Goal: Complete application form: Complete application form

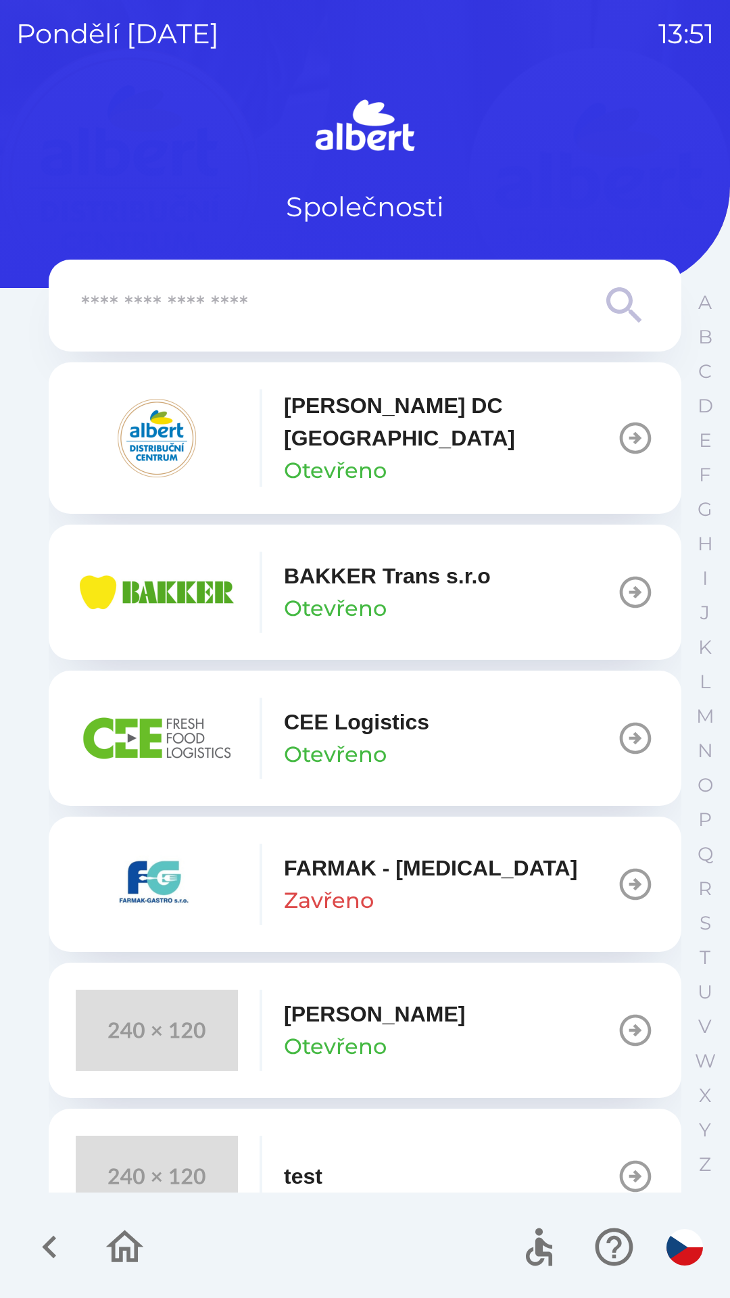
click at [408, 465] on div "[PERSON_NAME] DC [GEOGRAPHIC_DATA] Otevřeno" at bounding box center [346, 437] width 541 height 97
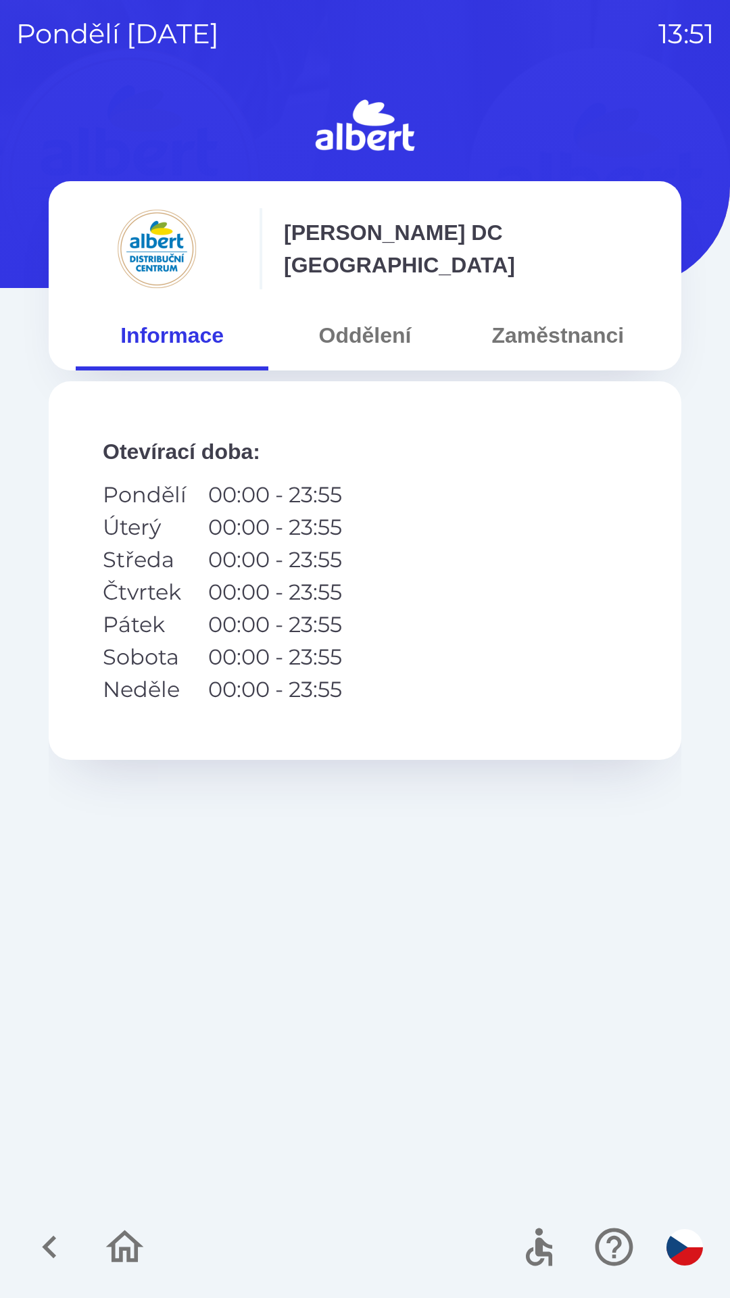
click at [373, 341] on button "Oddělení" at bounding box center [364, 335] width 193 height 49
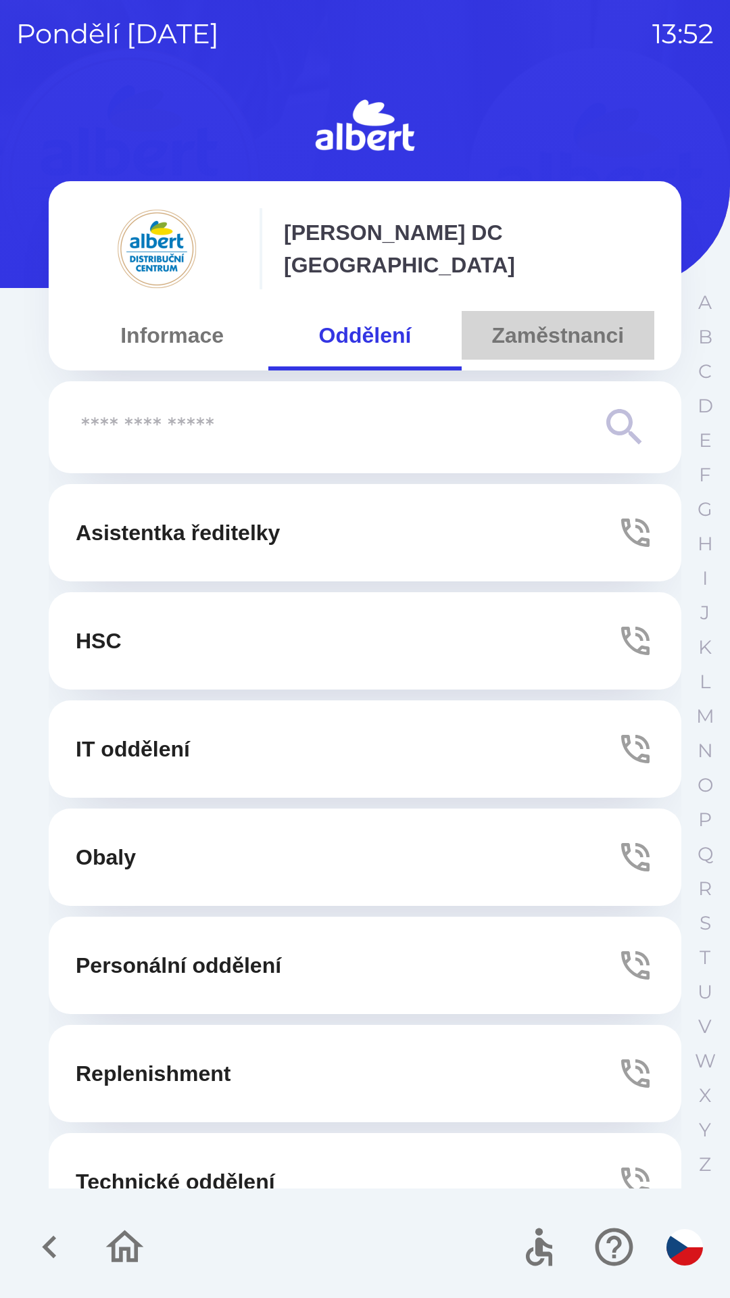
click at [573, 330] on button "Zaměstnanci" at bounding box center [558, 335] width 193 height 49
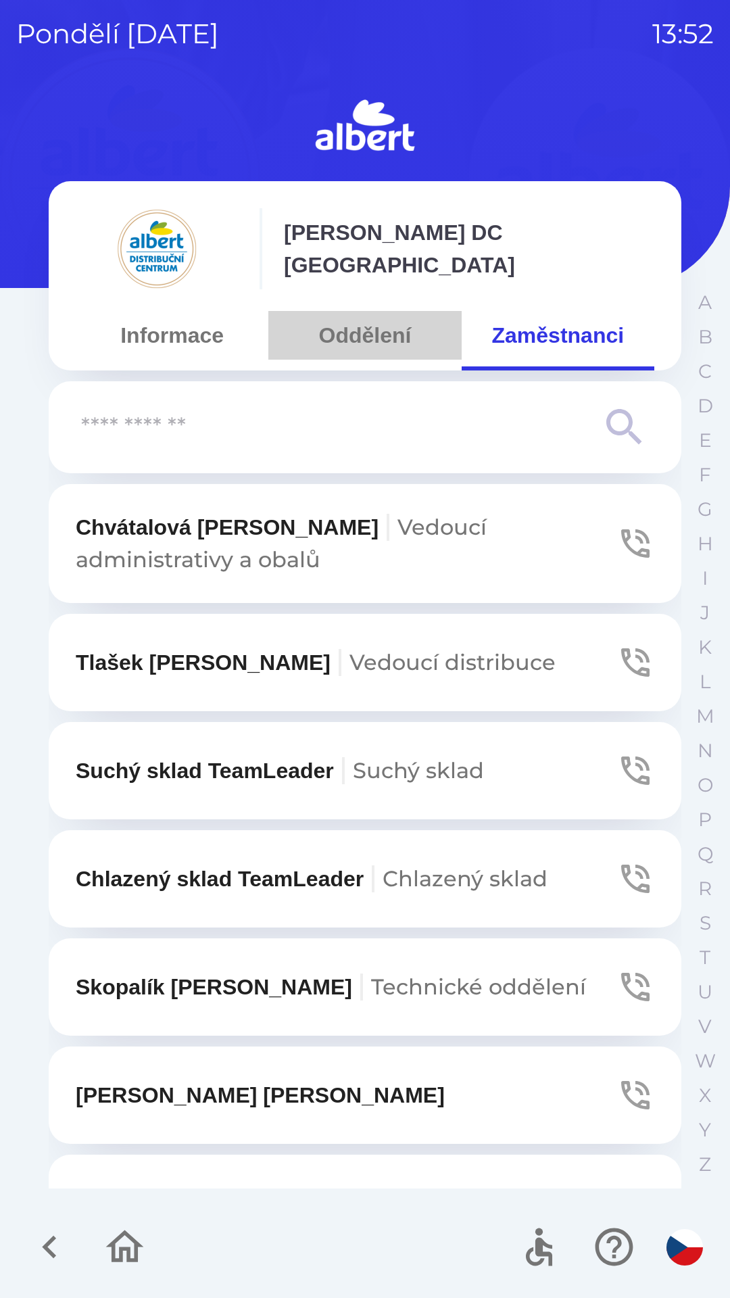
click at [396, 335] on button "Oddělení" at bounding box center [364, 335] width 193 height 49
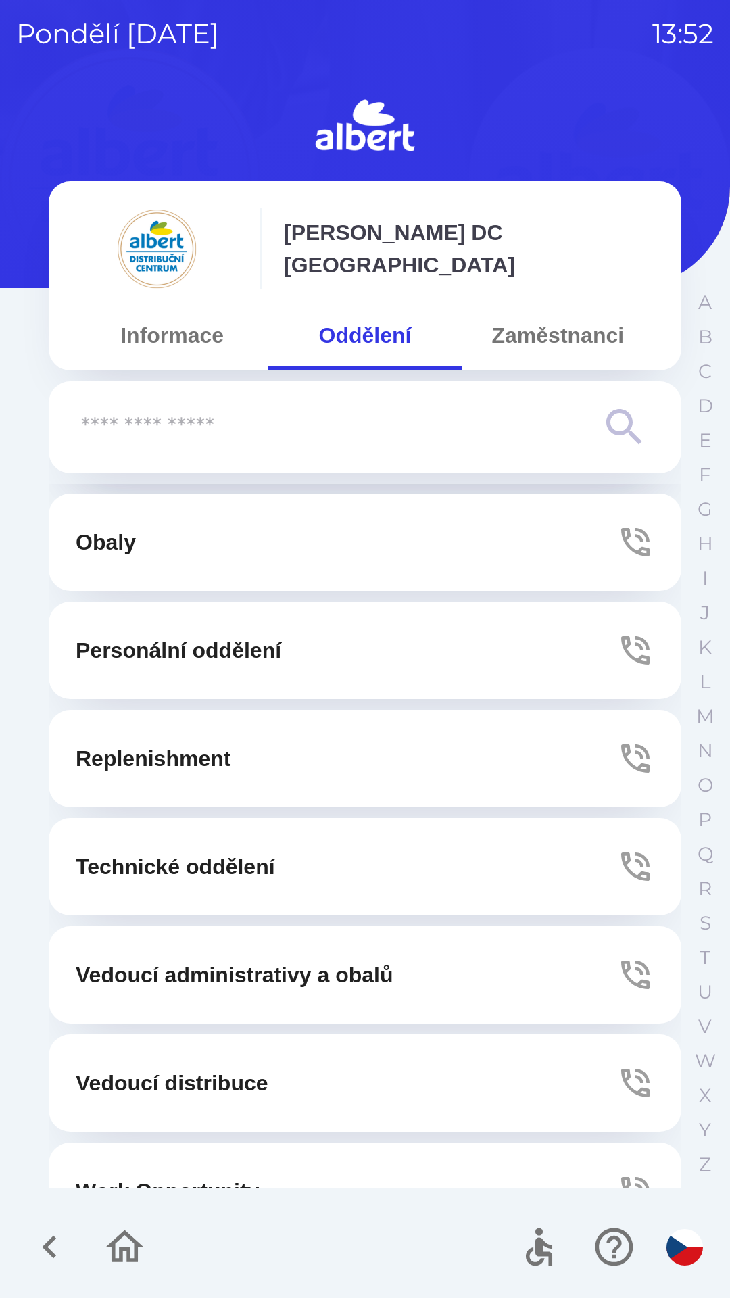
scroll to position [366, 0]
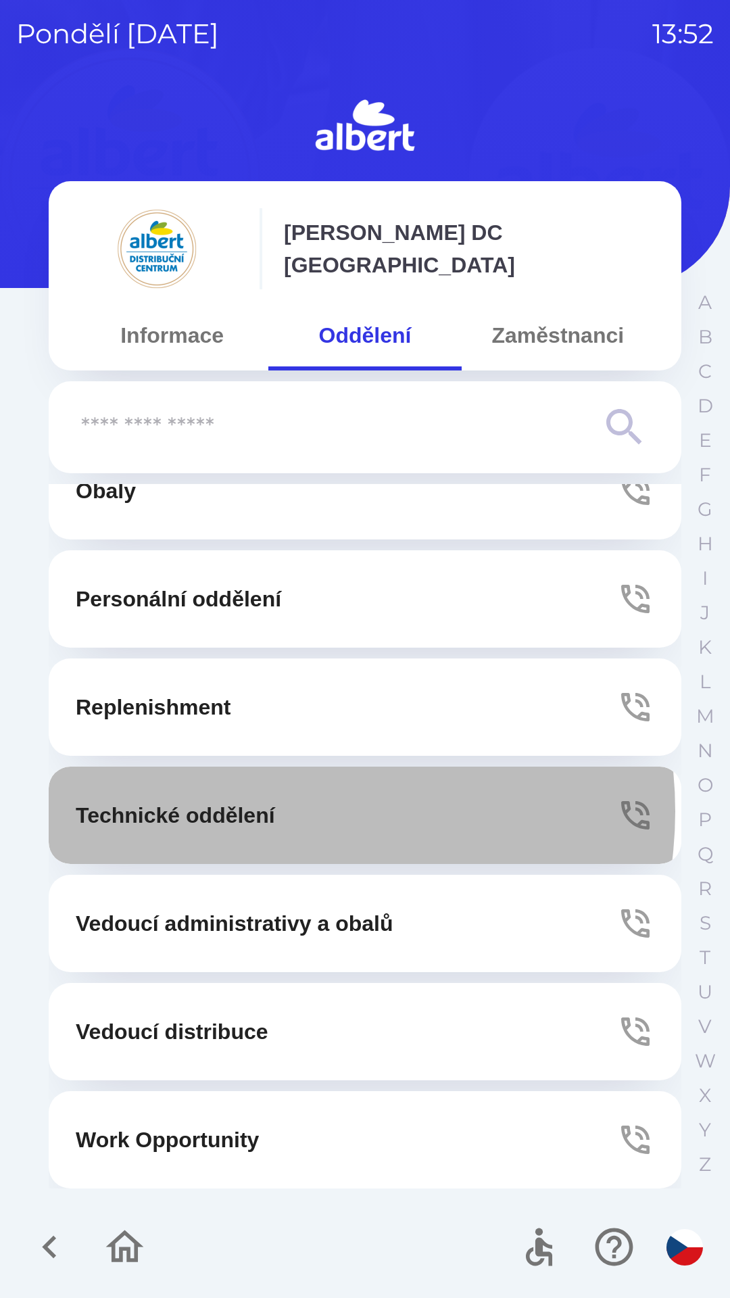
click at [274, 811] on p "Technické oddělení" at bounding box center [175, 815] width 199 height 32
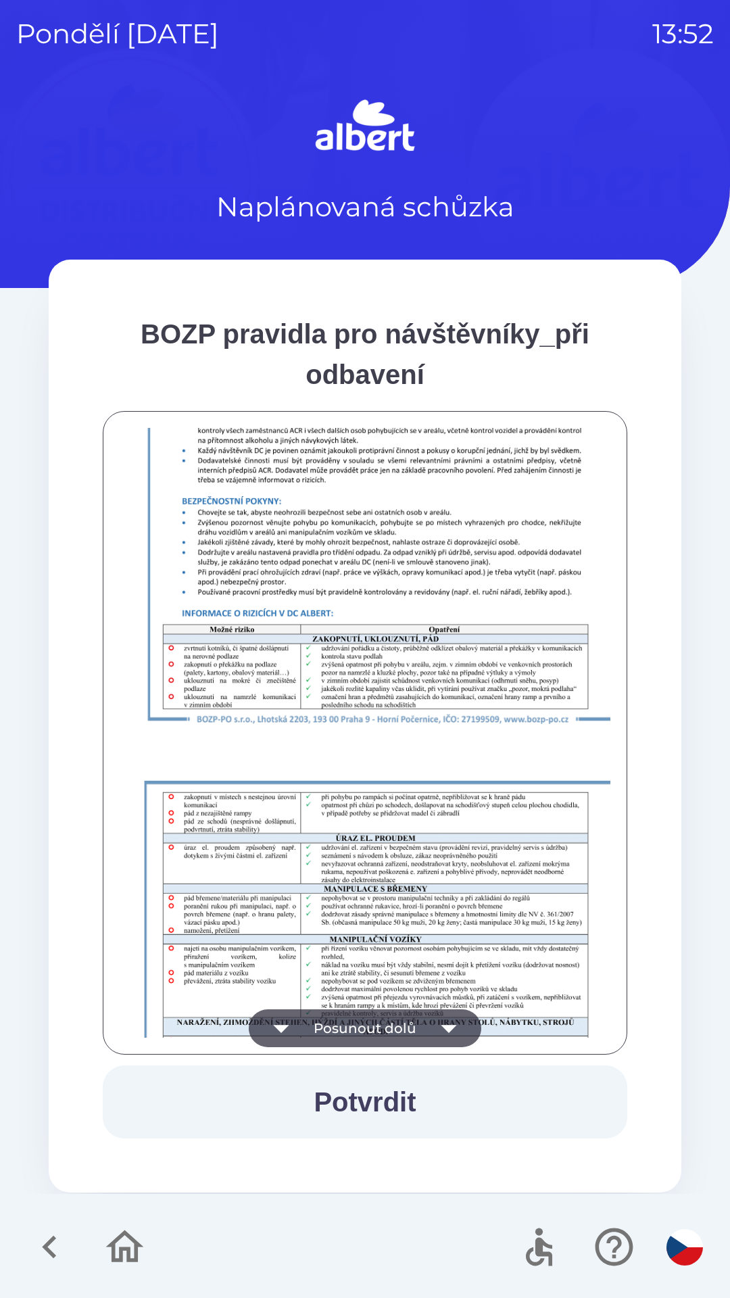
scroll to position [949, 0]
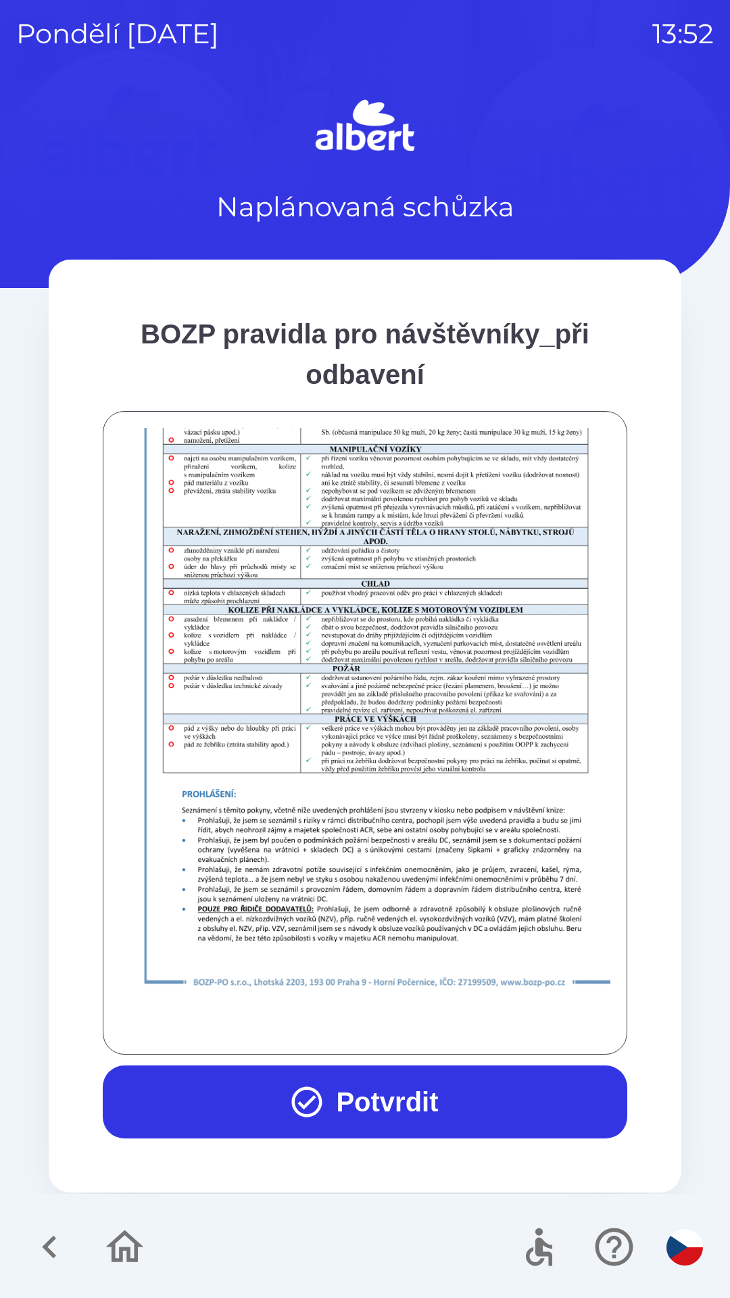
click at [367, 1102] on button "Potvrdit" at bounding box center [365, 1102] width 525 height 73
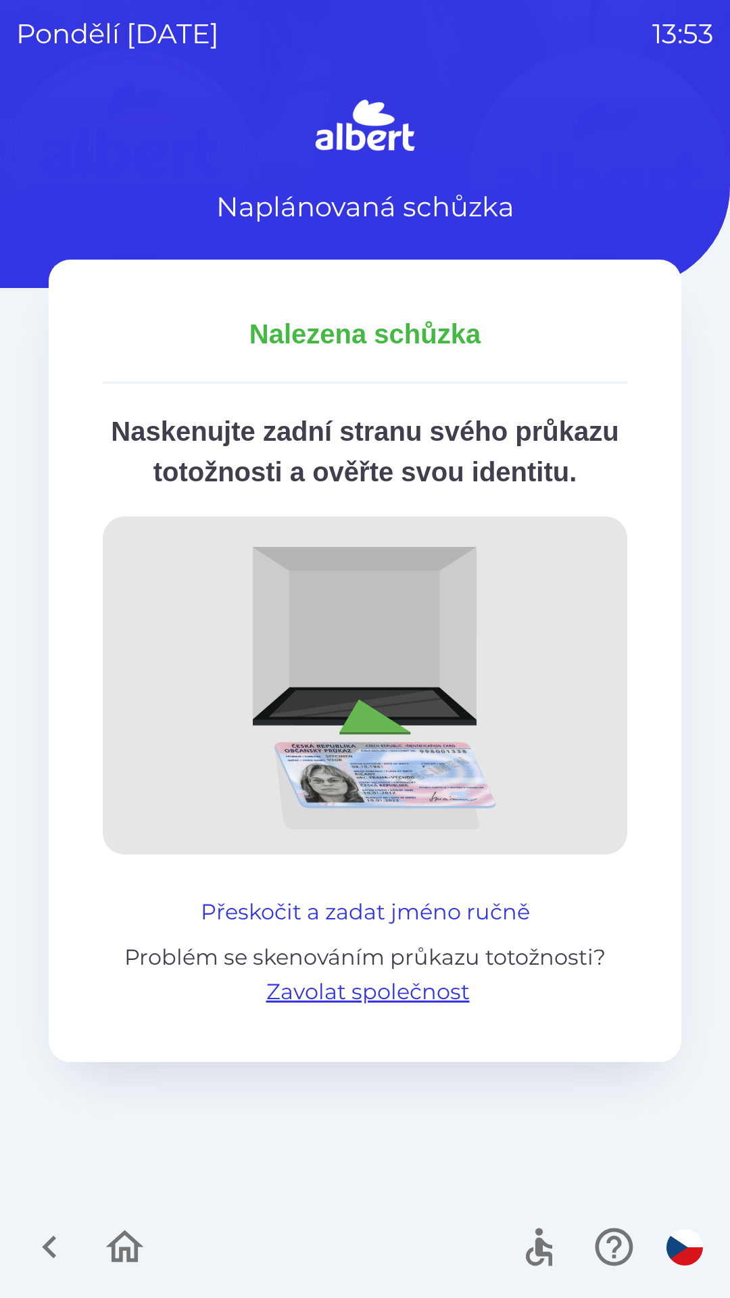
click at [469, 928] on button "Přeskočit a zadat jméno ručně" at bounding box center [365, 912] width 340 height 32
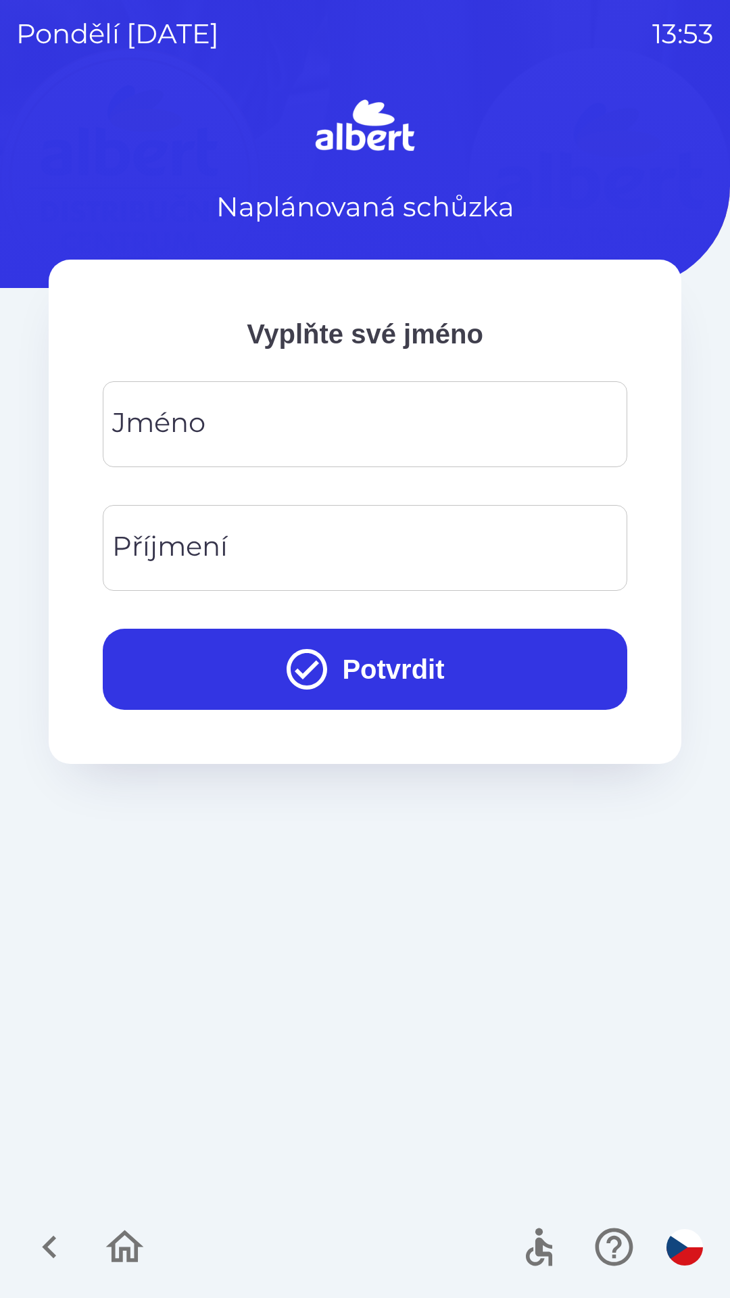
click at [342, 416] on input "Jméno" at bounding box center [365, 424] width 492 height 53
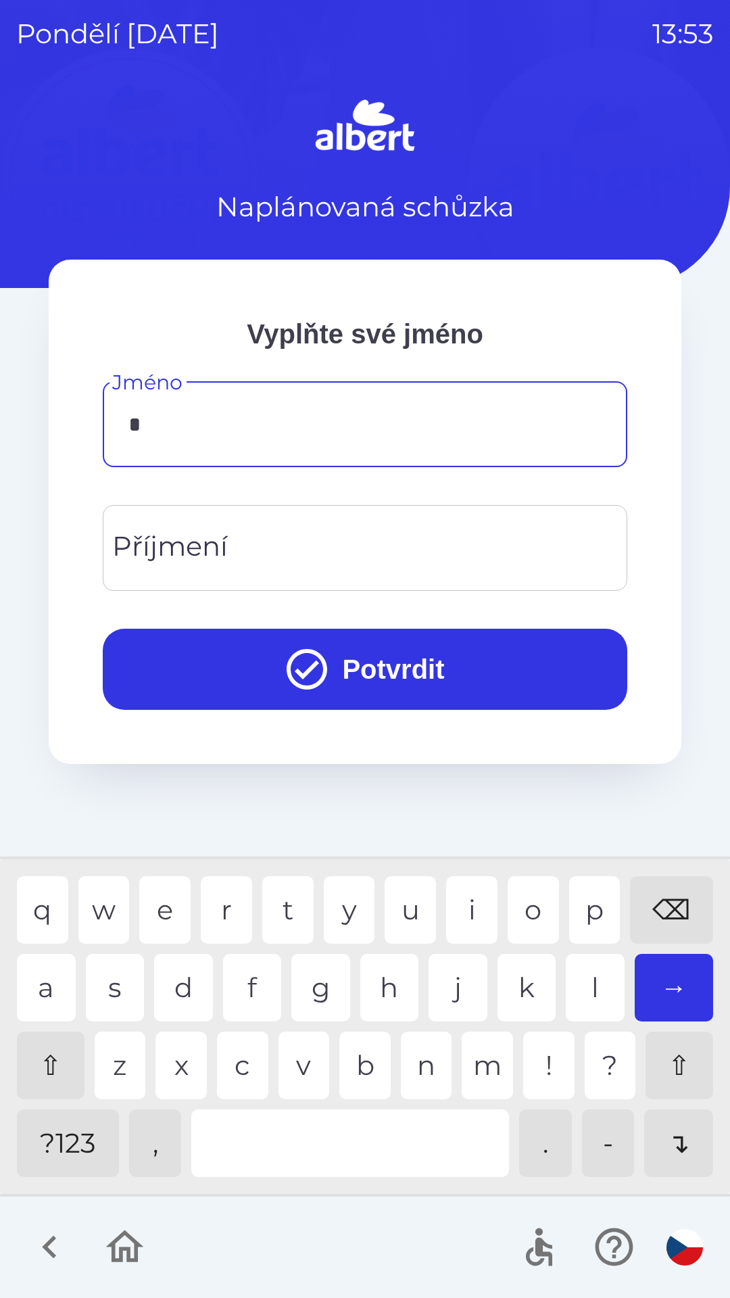
click at [533, 897] on div "o" at bounding box center [533, 910] width 51 height 68
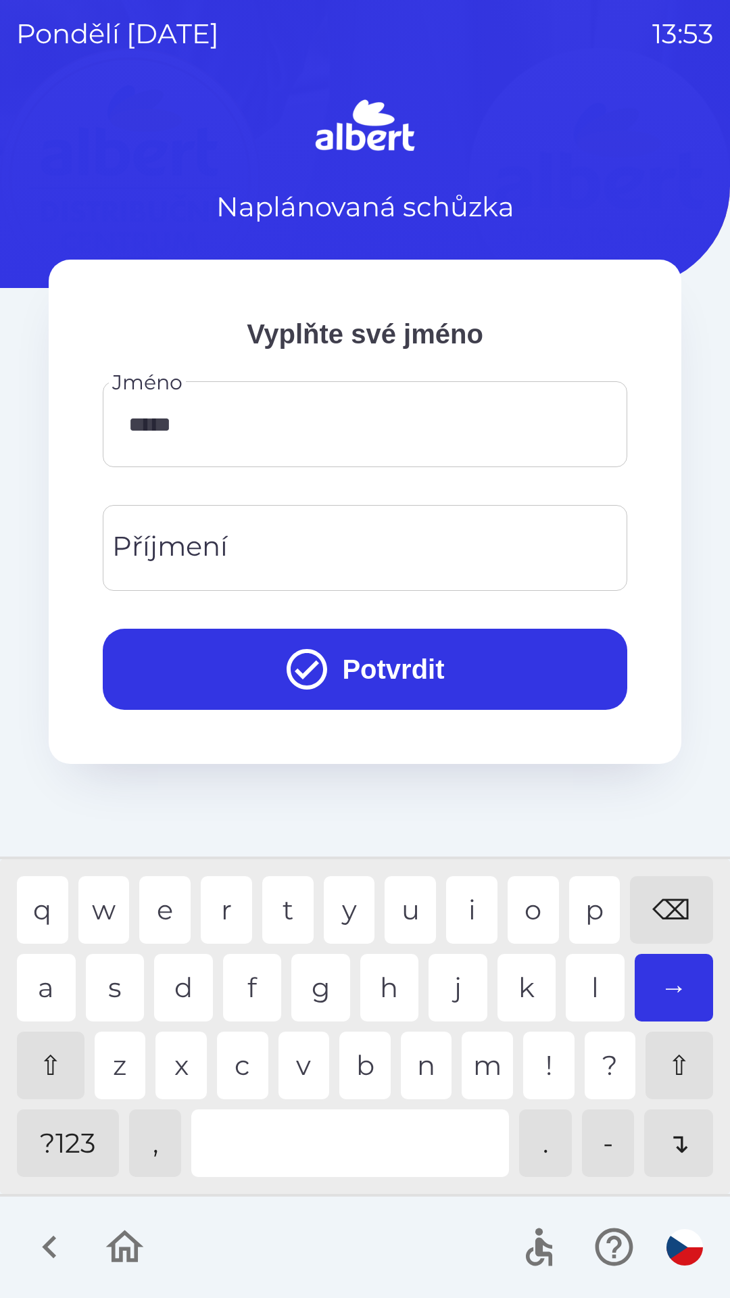
type input "******"
click at [456, 980] on div "j" at bounding box center [458, 988] width 59 height 68
click at [260, 537] on input "Příjmení" at bounding box center [365, 547] width 492 height 53
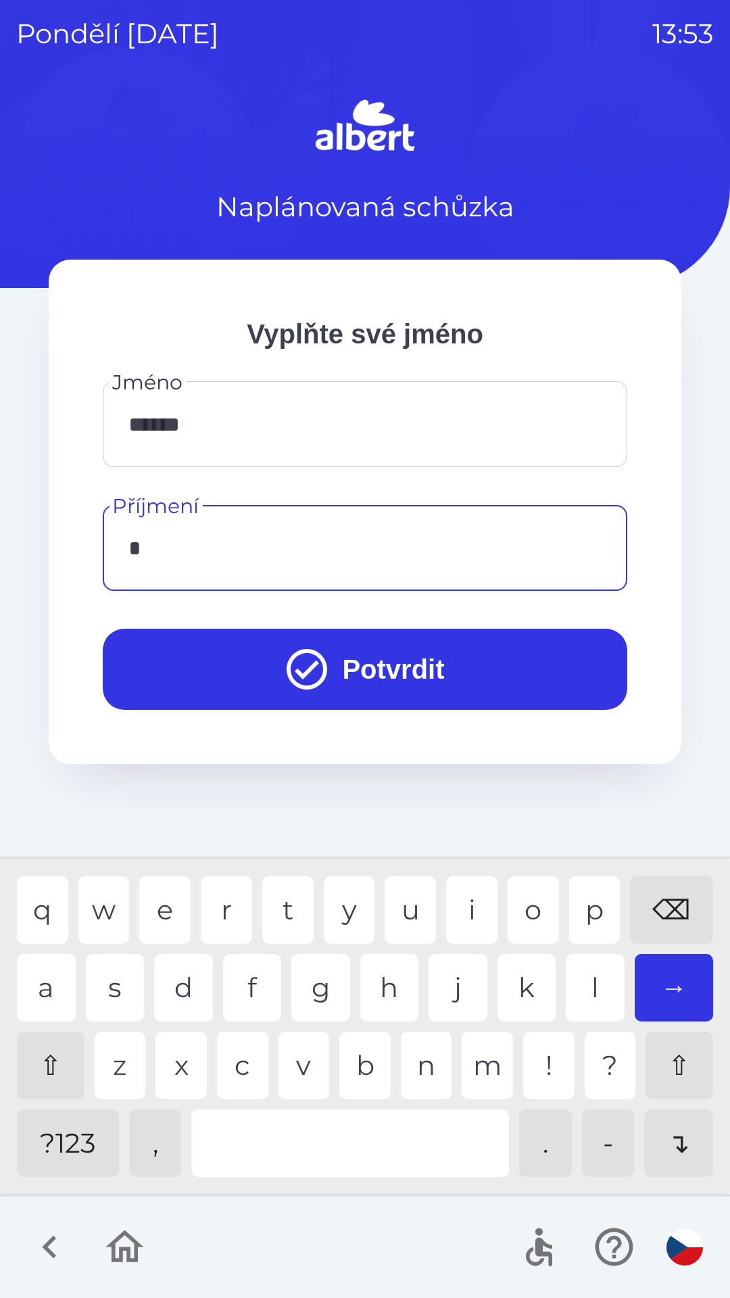
click at [298, 1063] on div "v" at bounding box center [304, 1066] width 51 height 68
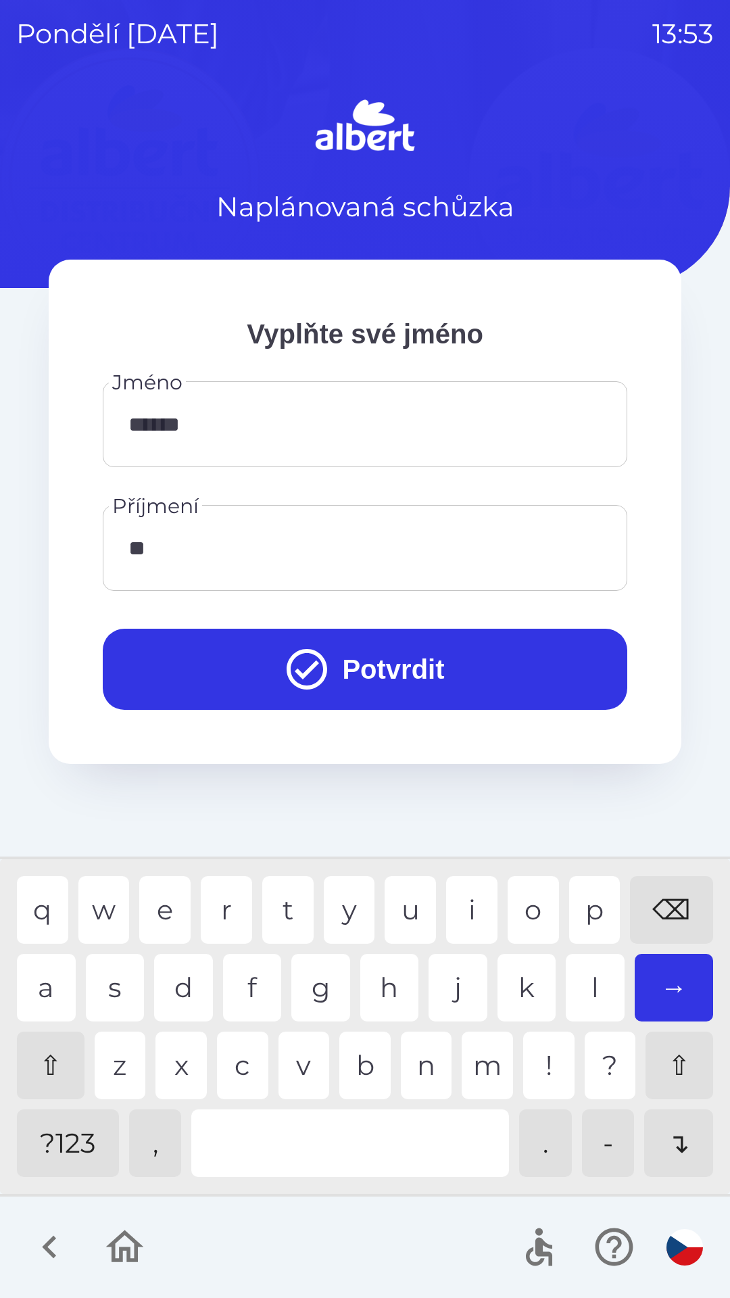
click at [52, 982] on div "a" at bounding box center [46, 988] width 59 height 68
click at [577, 966] on div "l" at bounding box center [595, 988] width 59 height 68
click at [468, 897] on div "i" at bounding box center [471, 910] width 51 height 68
type input "******"
click at [437, 663] on button "Potvrdit" at bounding box center [365, 669] width 525 height 81
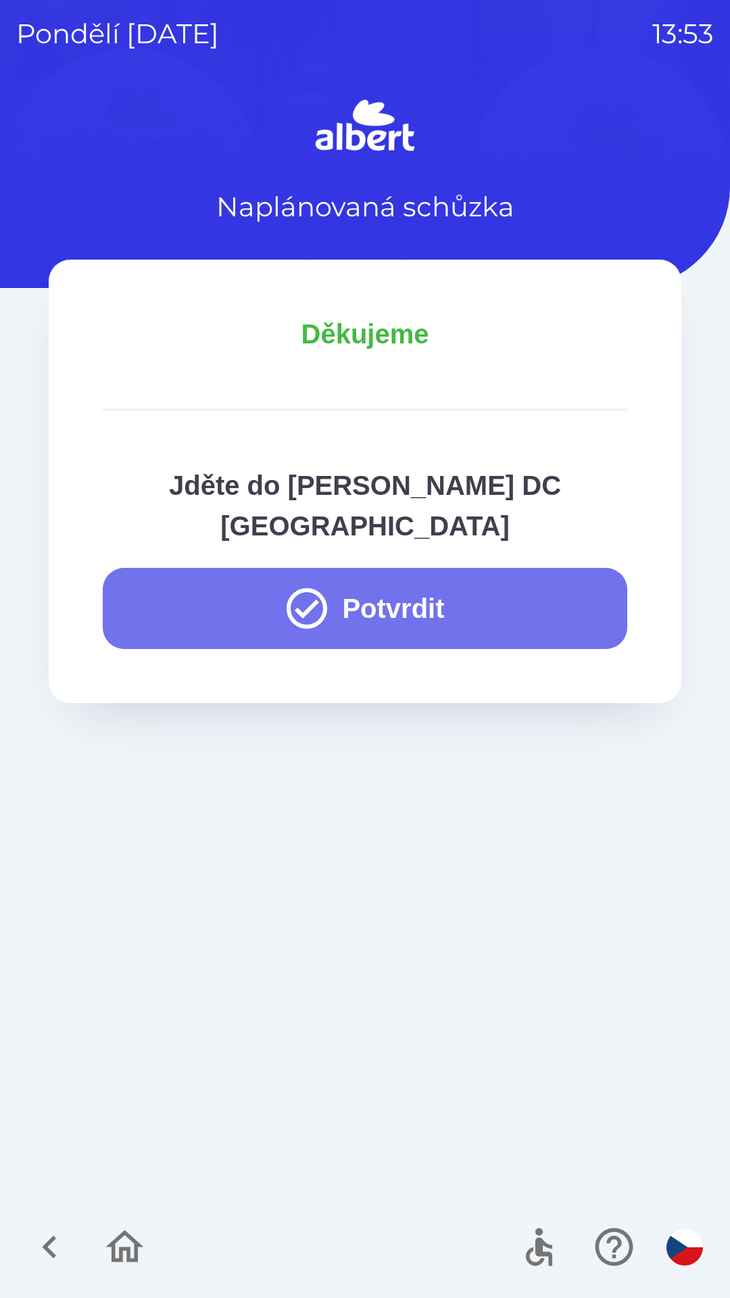
click at [464, 568] on button "Potvrdit" at bounding box center [365, 608] width 525 height 81
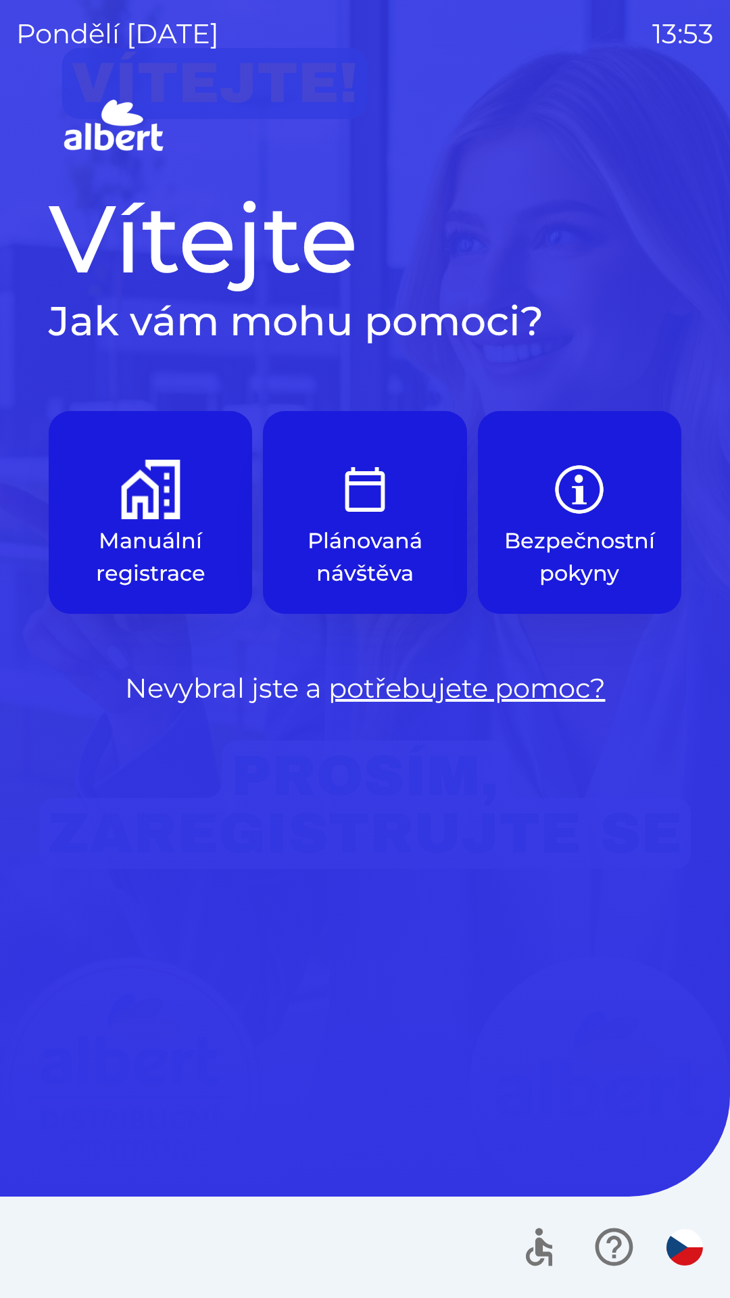
click at [176, 521] on button "Manuální registrace" at bounding box center [151, 512] width 204 height 203
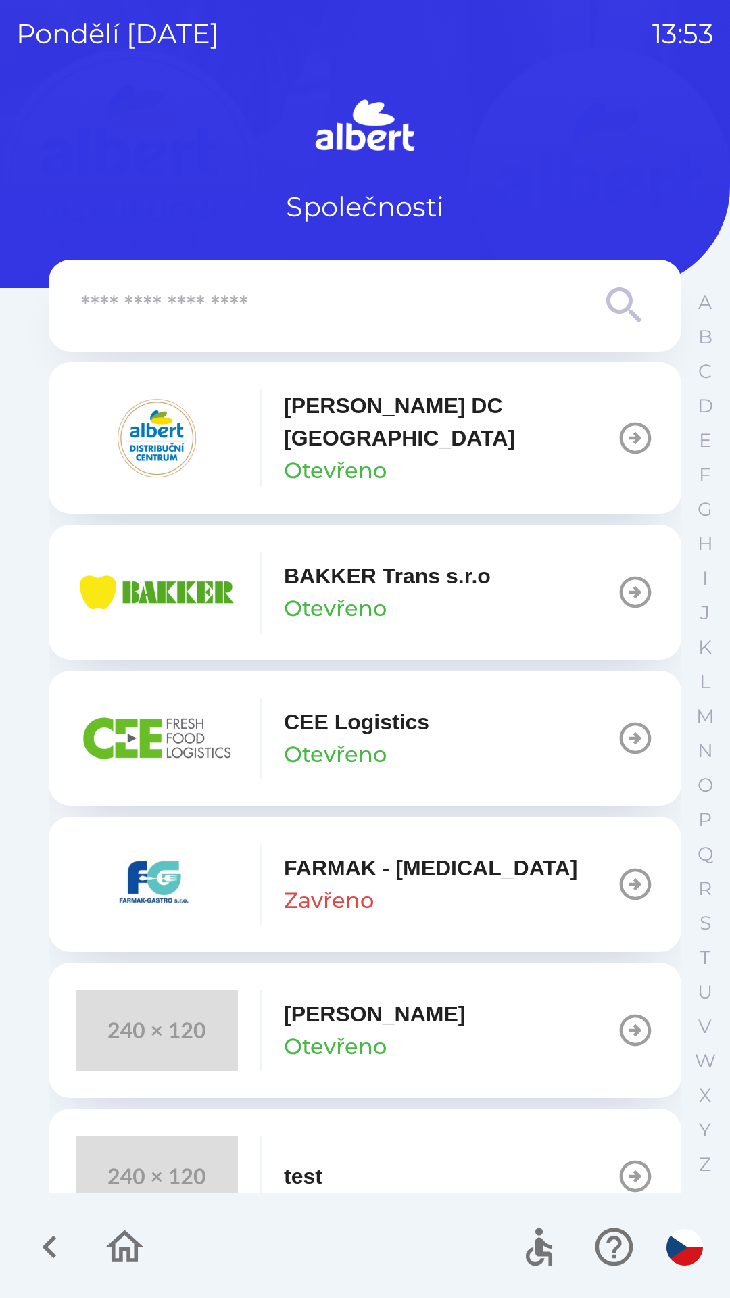
click at [402, 401] on p "[PERSON_NAME] DC [GEOGRAPHIC_DATA]" at bounding box center [450, 421] width 333 height 65
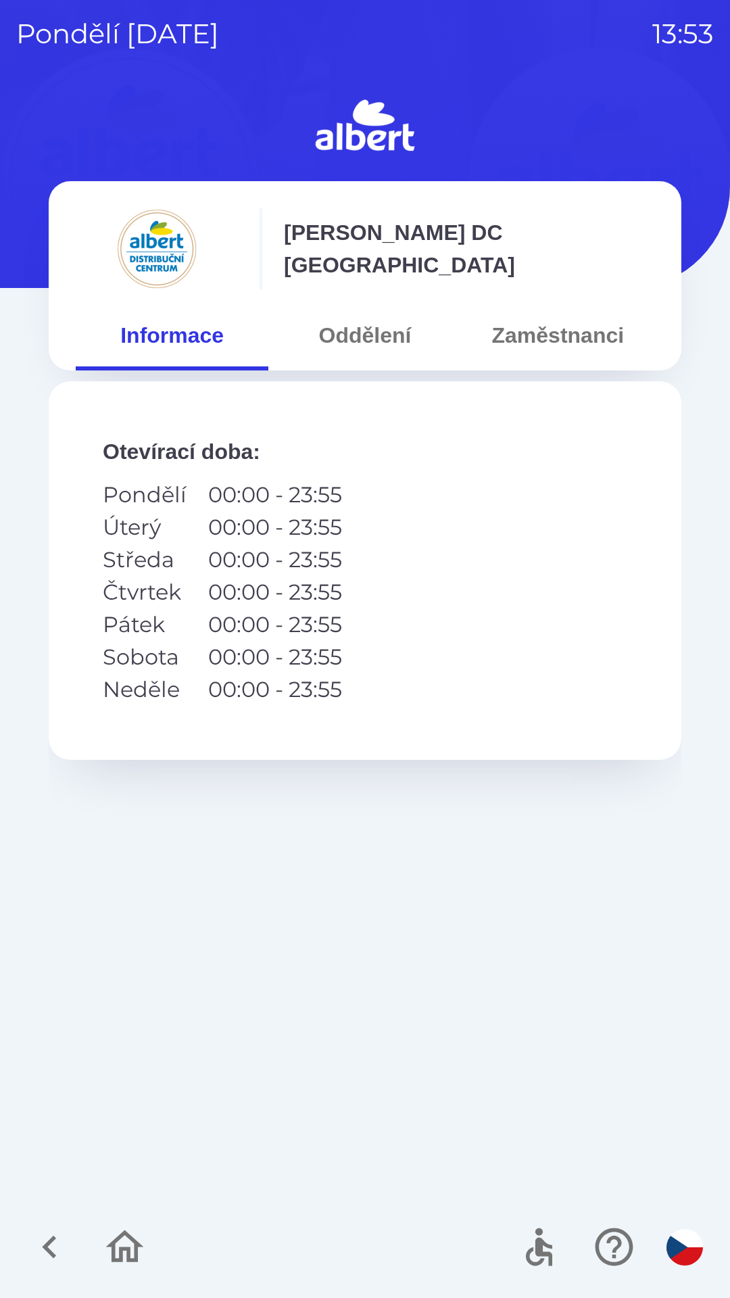
click at [381, 331] on button "Oddělení" at bounding box center [364, 335] width 193 height 49
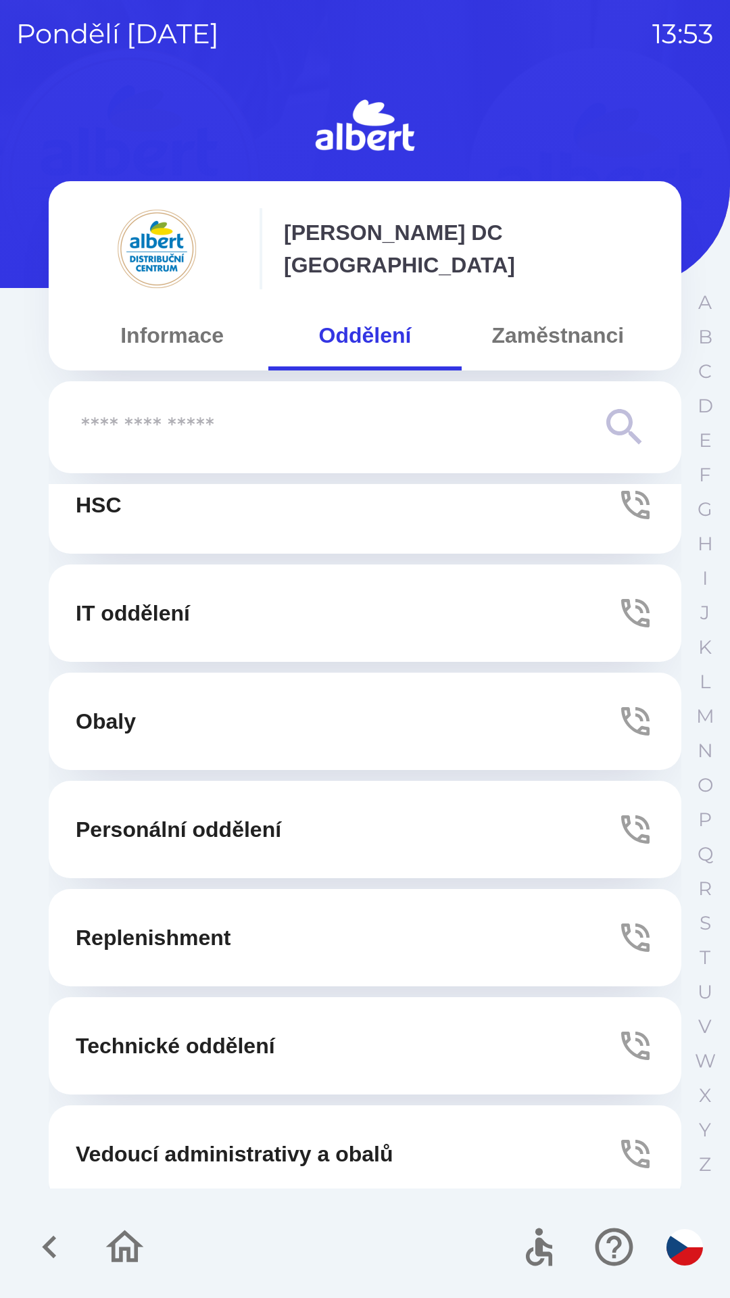
scroll to position [366, 0]
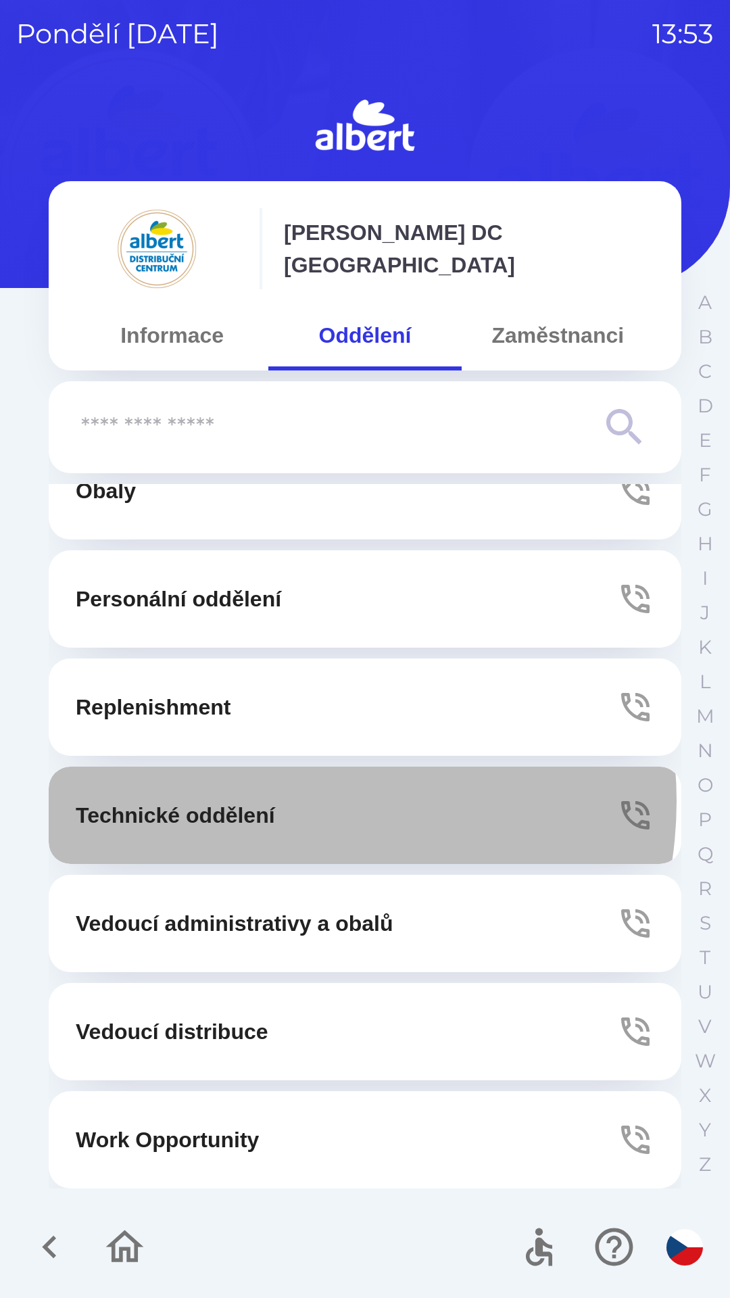
click at [275, 801] on p "Technické oddělení" at bounding box center [175, 815] width 199 height 32
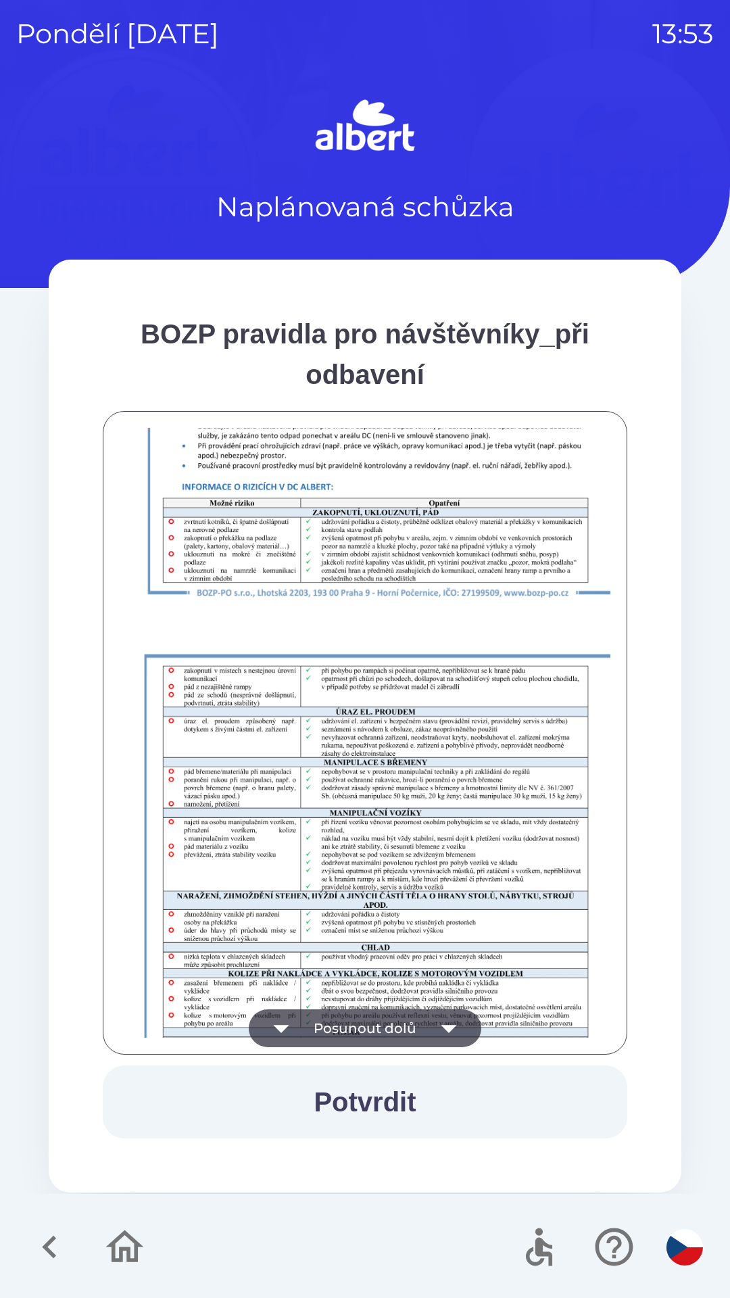
scroll to position [949, 0]
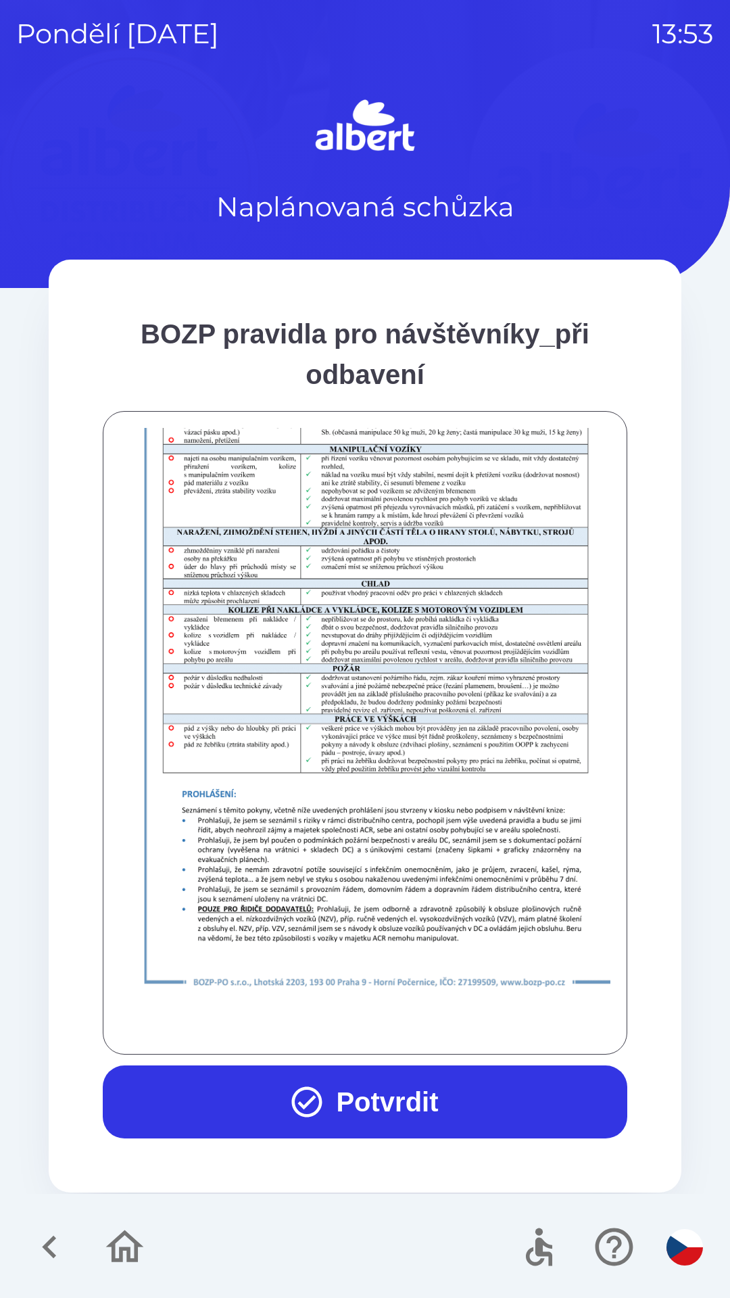
click at [386, 1095] on button "Potvrdit" at bounding box center [365, 1102] width 525 height 73
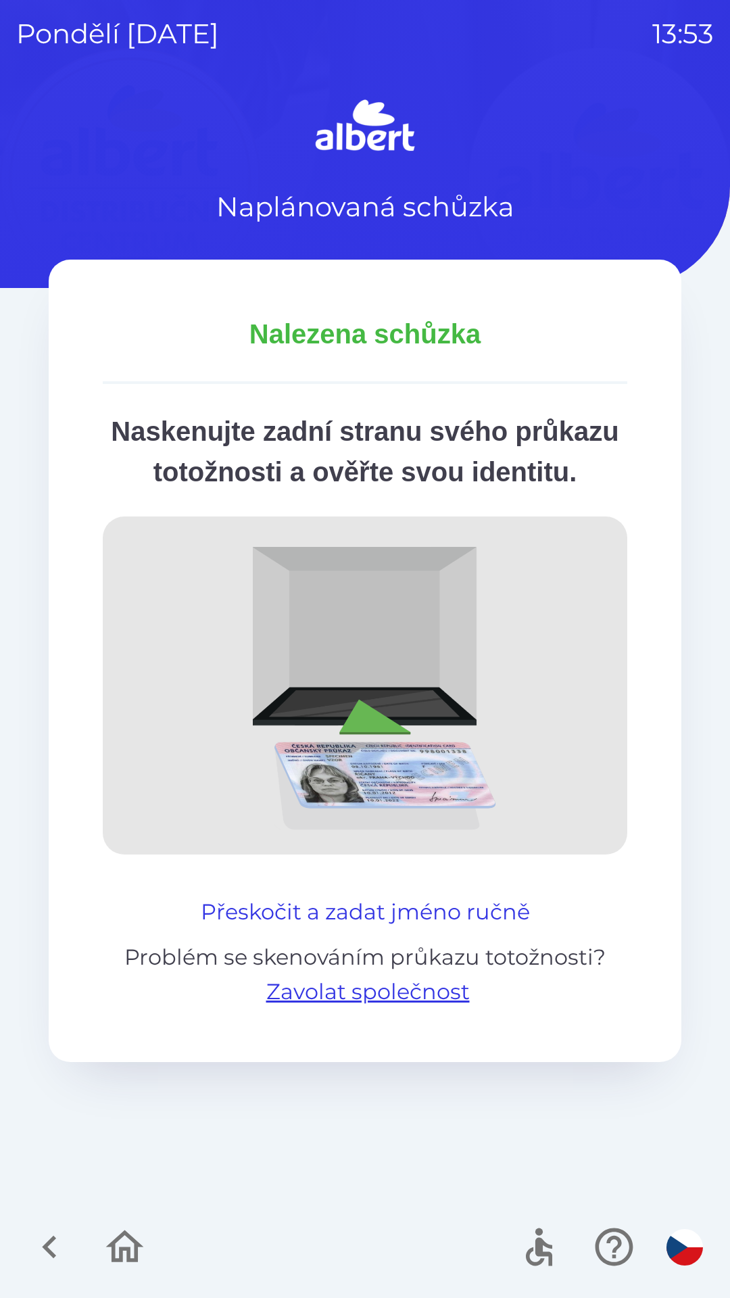
click at [356, 928] on button "Přeskočit a zadat jméno ručně" at bounding box center [365, 912] width 340 height 32
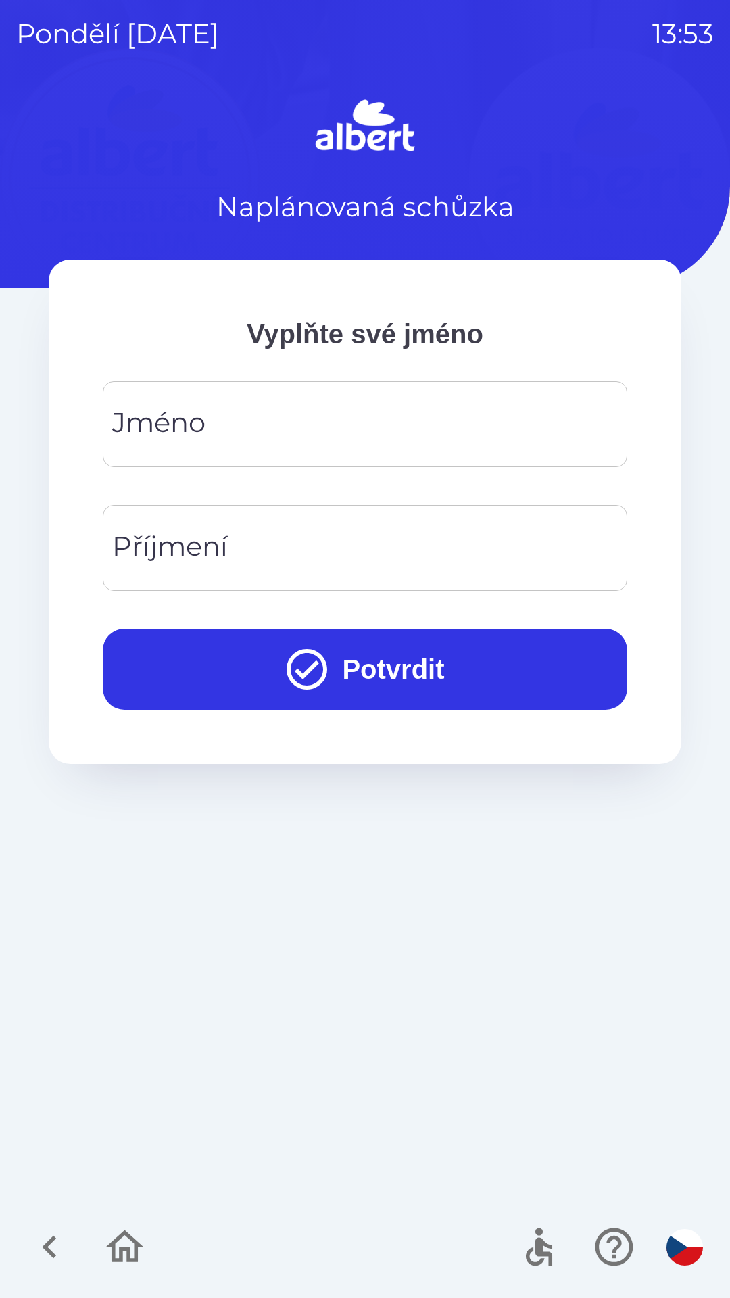
click at [329, 415] on input "Jméno" at bounding box center [365, 424] width 492 height 53
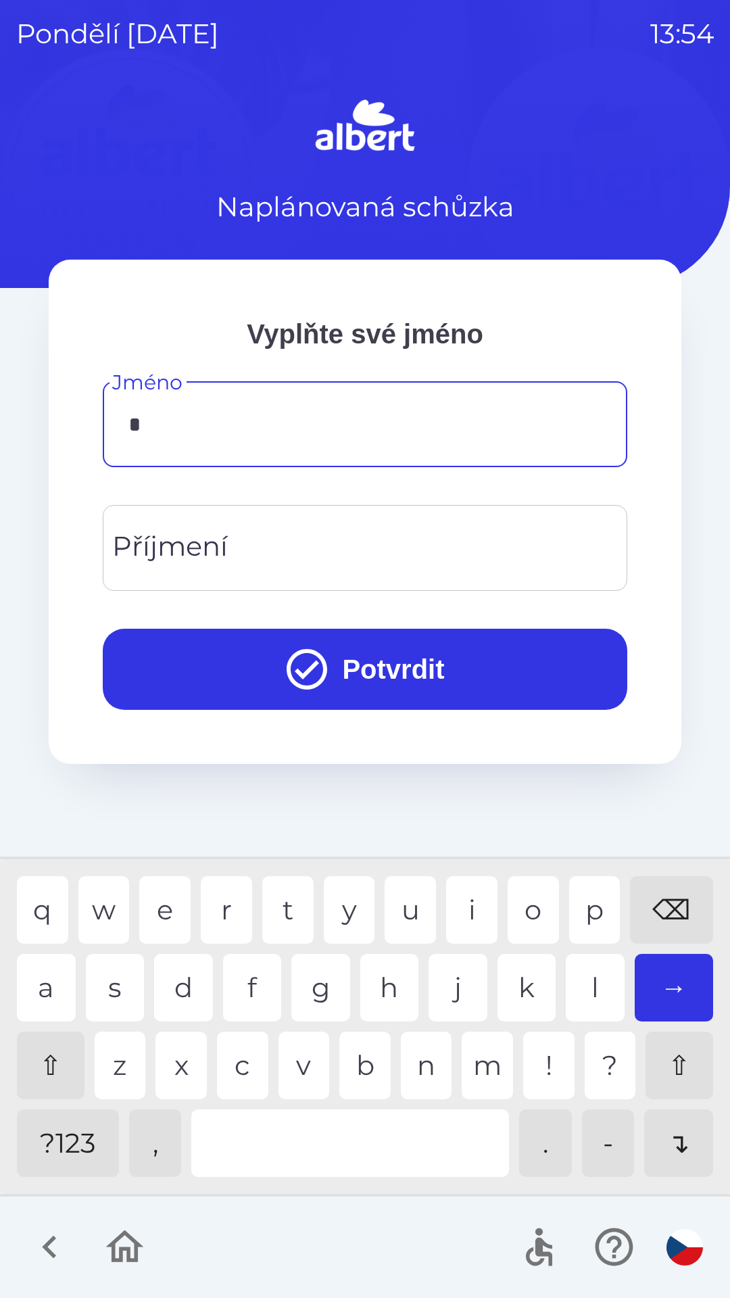
click at [592, 901] on div "p" at bounding box center [594, 910] width 51 height 68
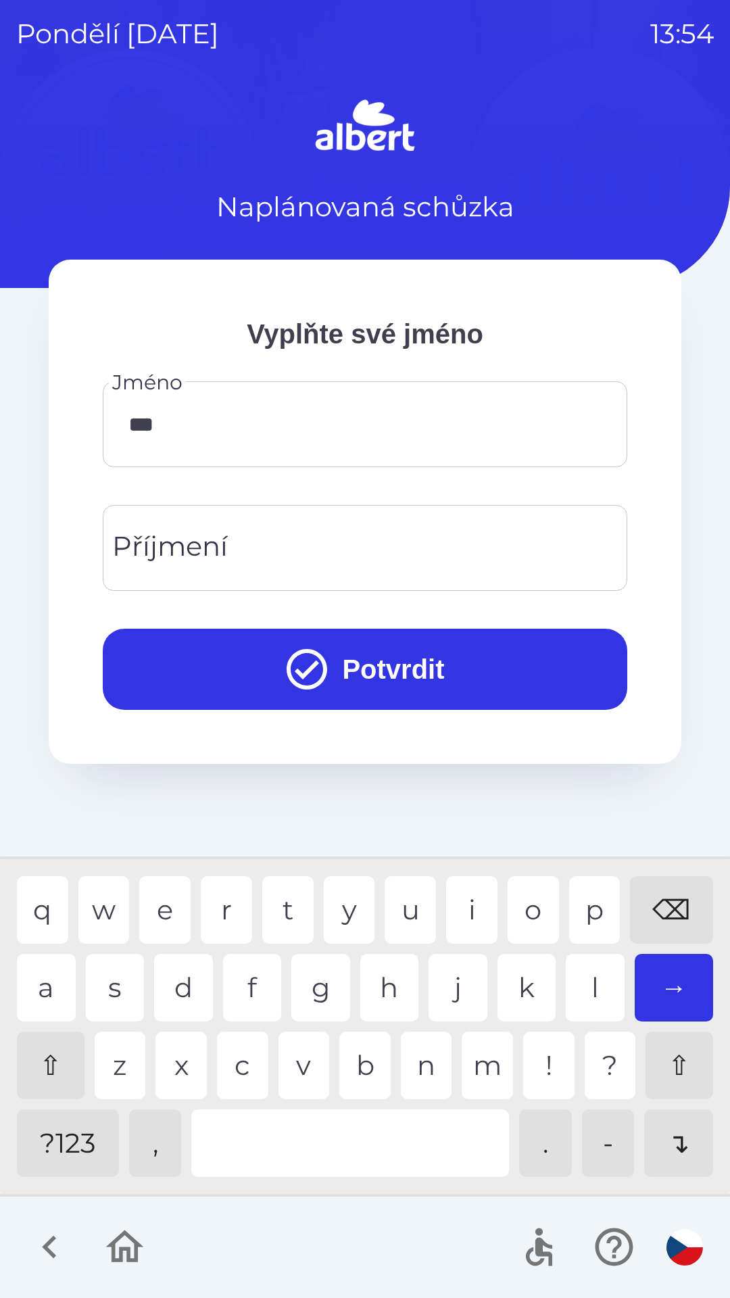
type input "****"
click at [236, 539] on input "Příjmení" at bounding box center [365, 547] width 492 height 53
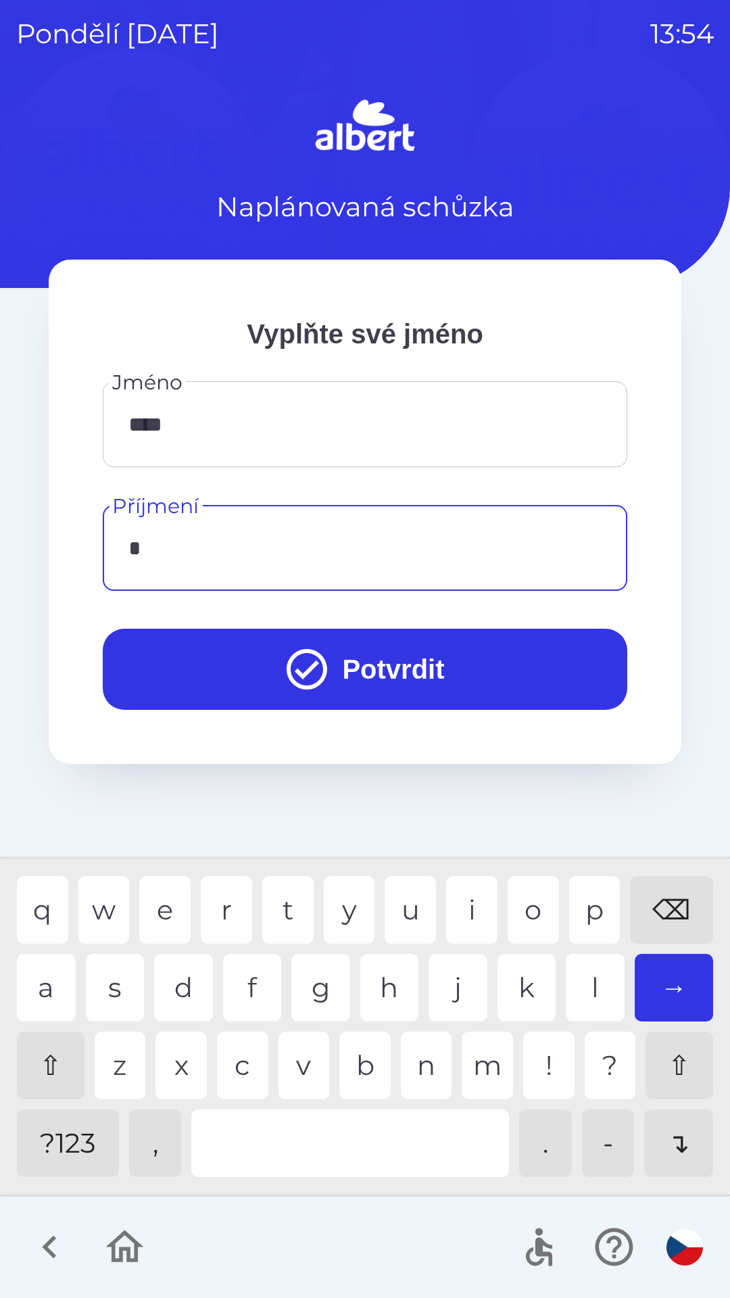
click at [602, 901] on div "p" at bounding box center [594, 910] width 51 height 68
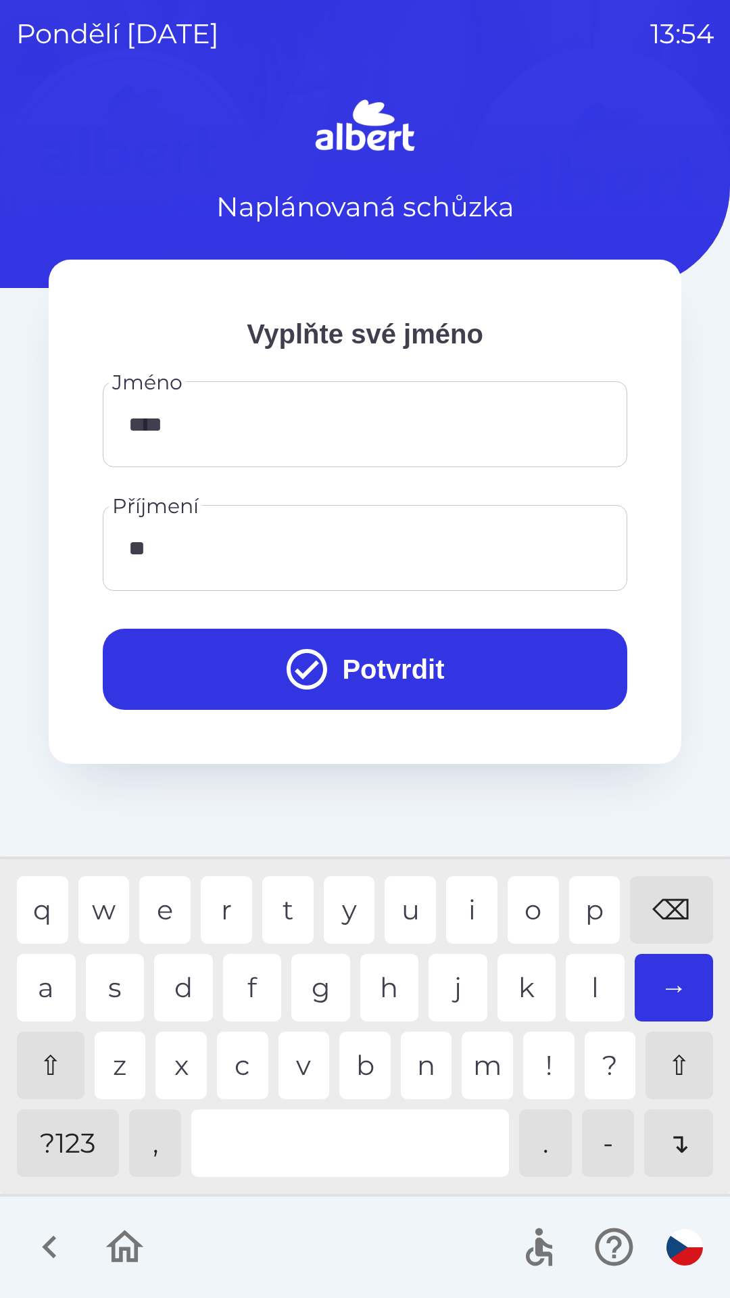
click at [594, 979] on div "l" at bounding box center [595, 988] width 59 height 68
click at [162, 897] on div "e" at bounding box center [164, 910] width 51 height 68
type input "*******"
click at [400, 660] on button "Potvrdit" at bounding box center [365, 669] width 525 height 81
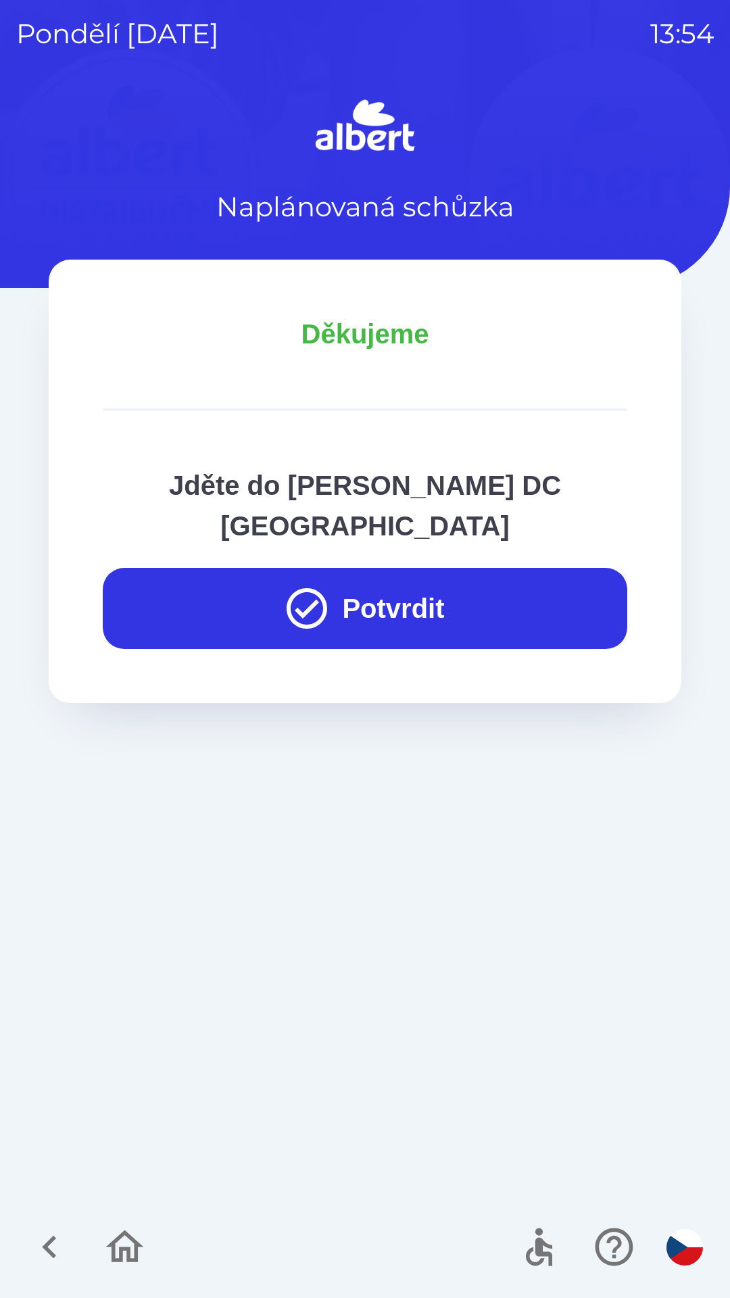
click at [439, 568] on button "Potvrdit" at bounding box center [365, 608] width 525 height 81
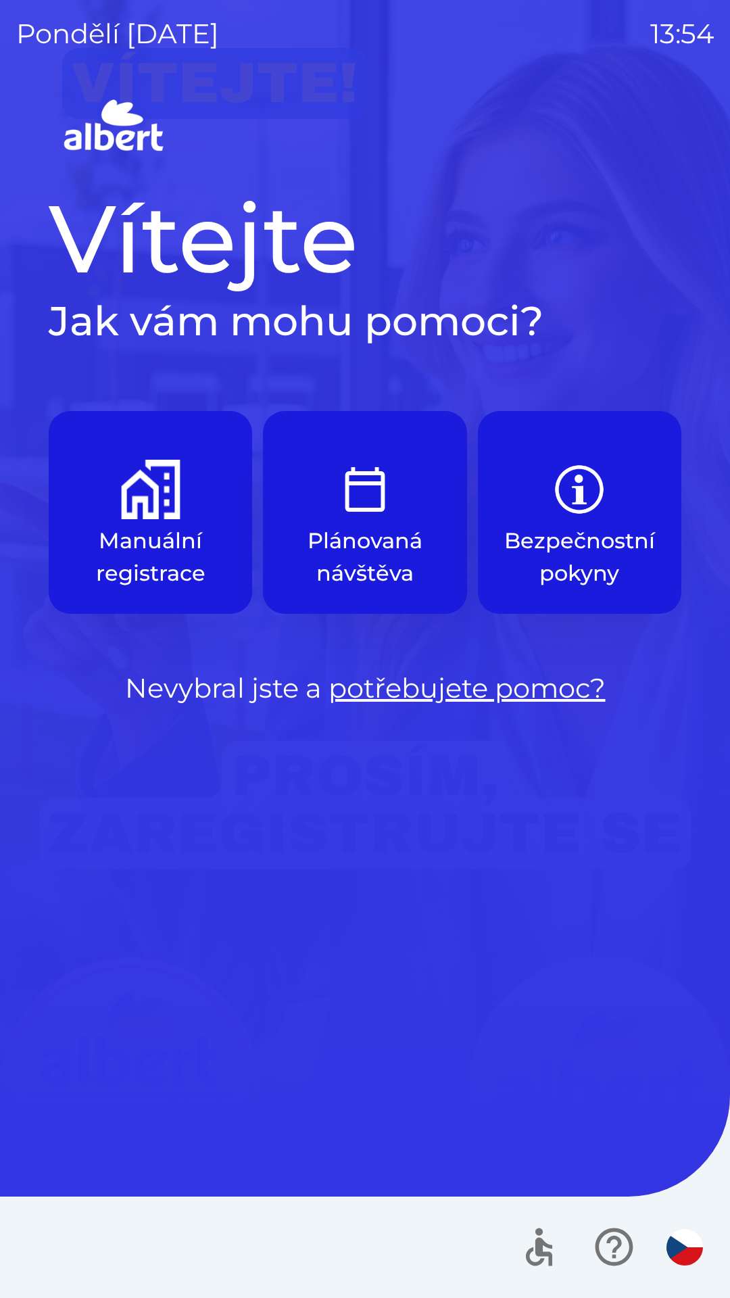
click at [151, 535] on p "Manuální registrace" at bounding box center [150, 557] width 139 height 65
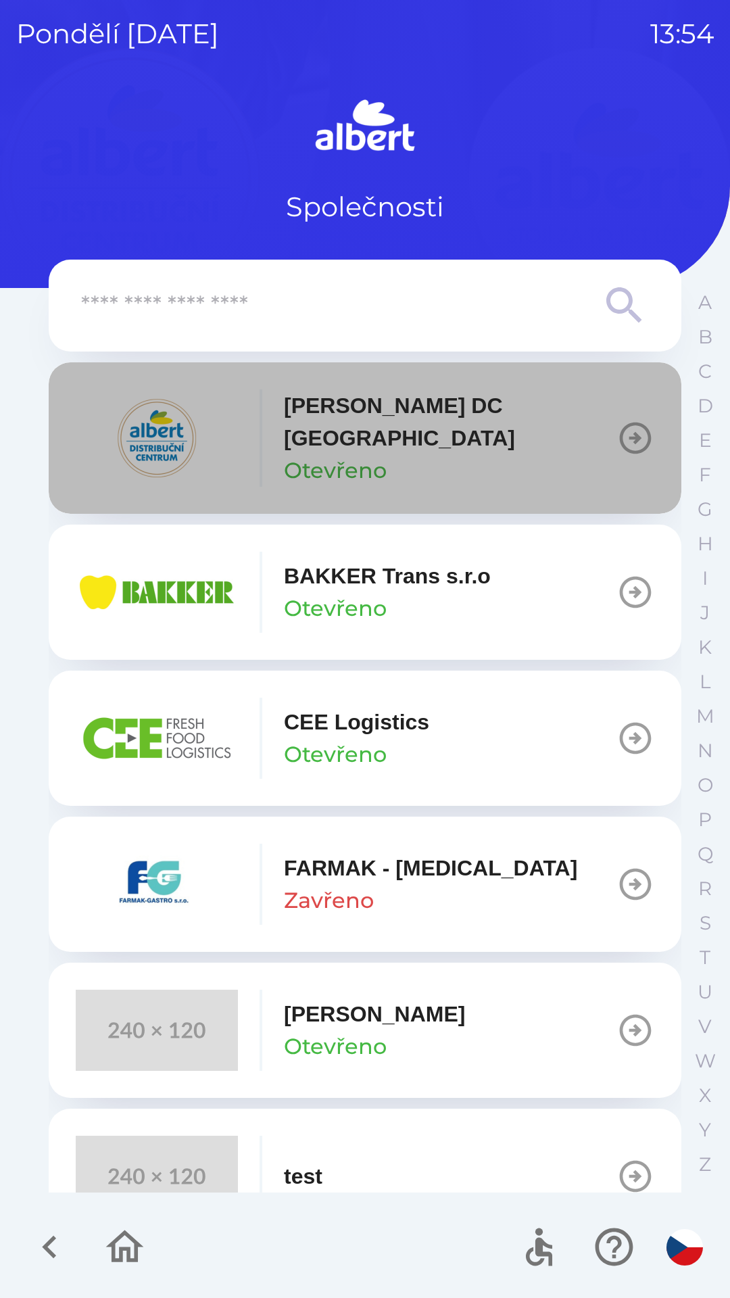
click at [375, 412] on p "[PERSON_NAME] DC [GEOGRAPHIC_DATA]" at bounding box center [450, 421] width 333 height 65
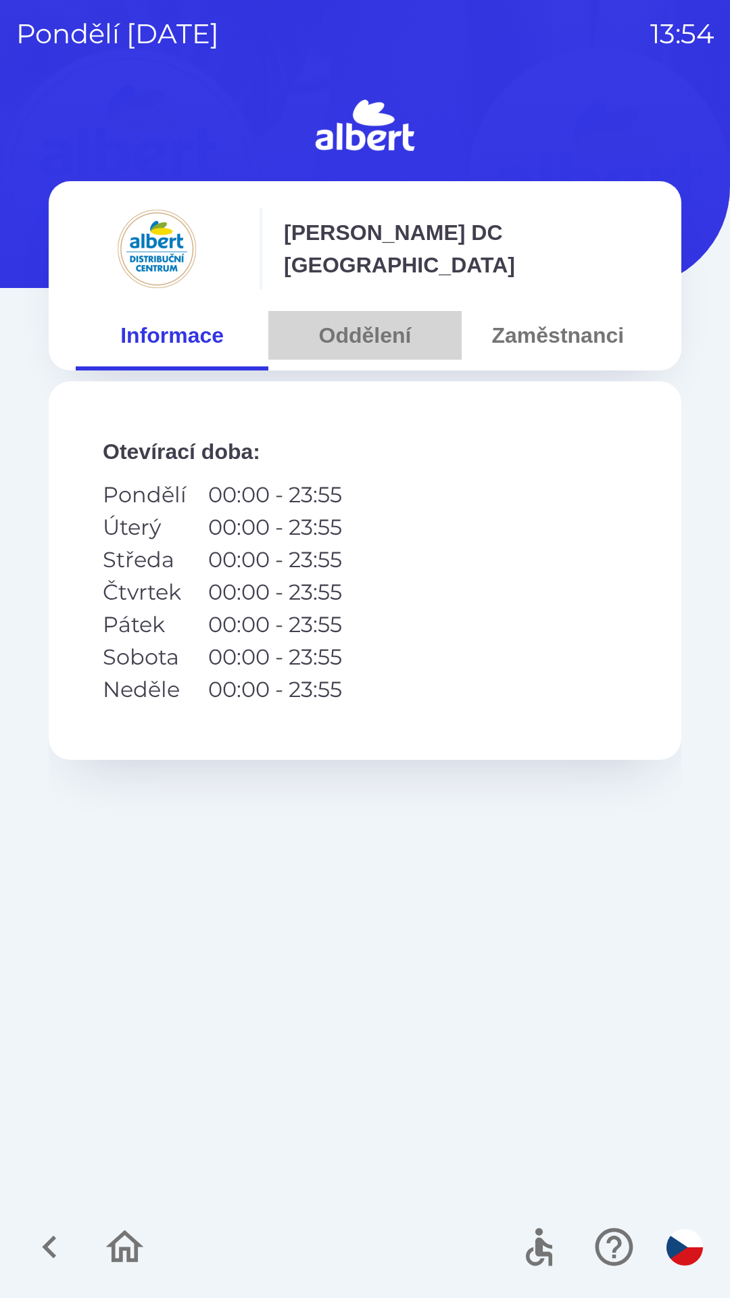
click at [373, 334] on button "Oddělení" at bounding box center [364, 335] width 193 height 49
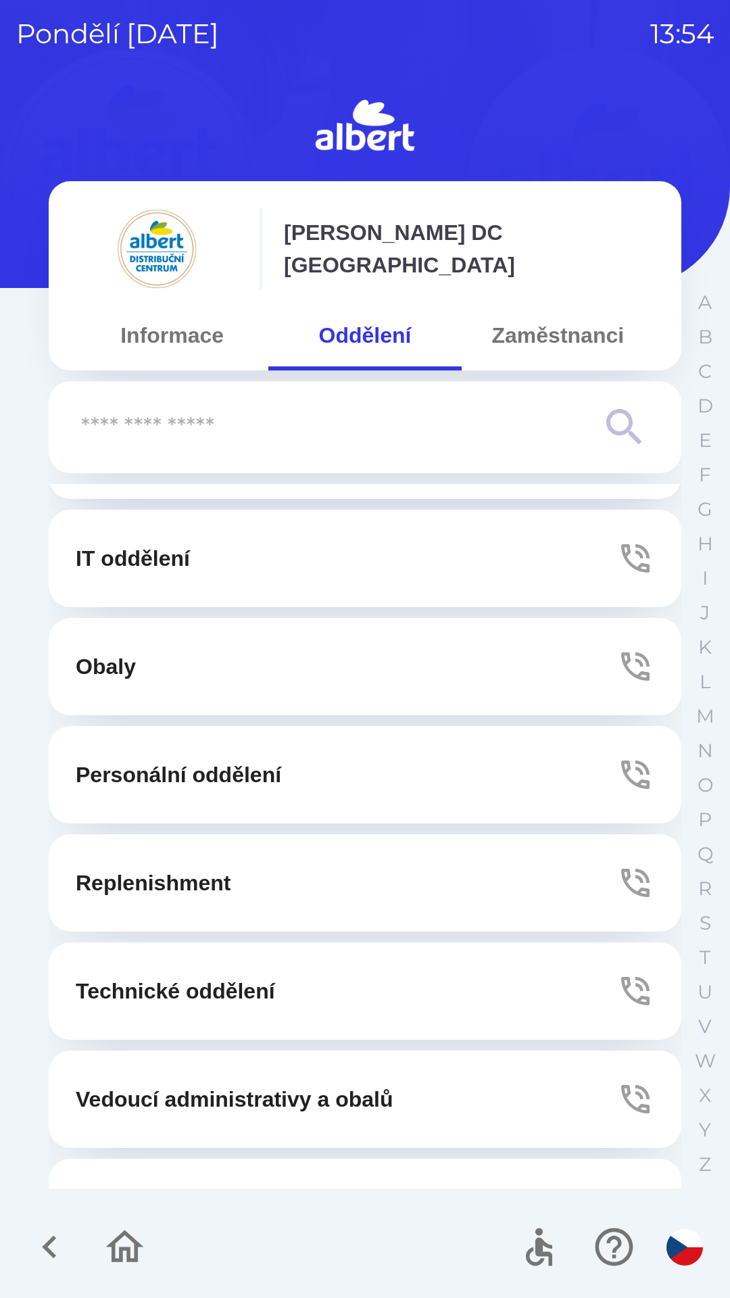
scroll to position [366, 0]
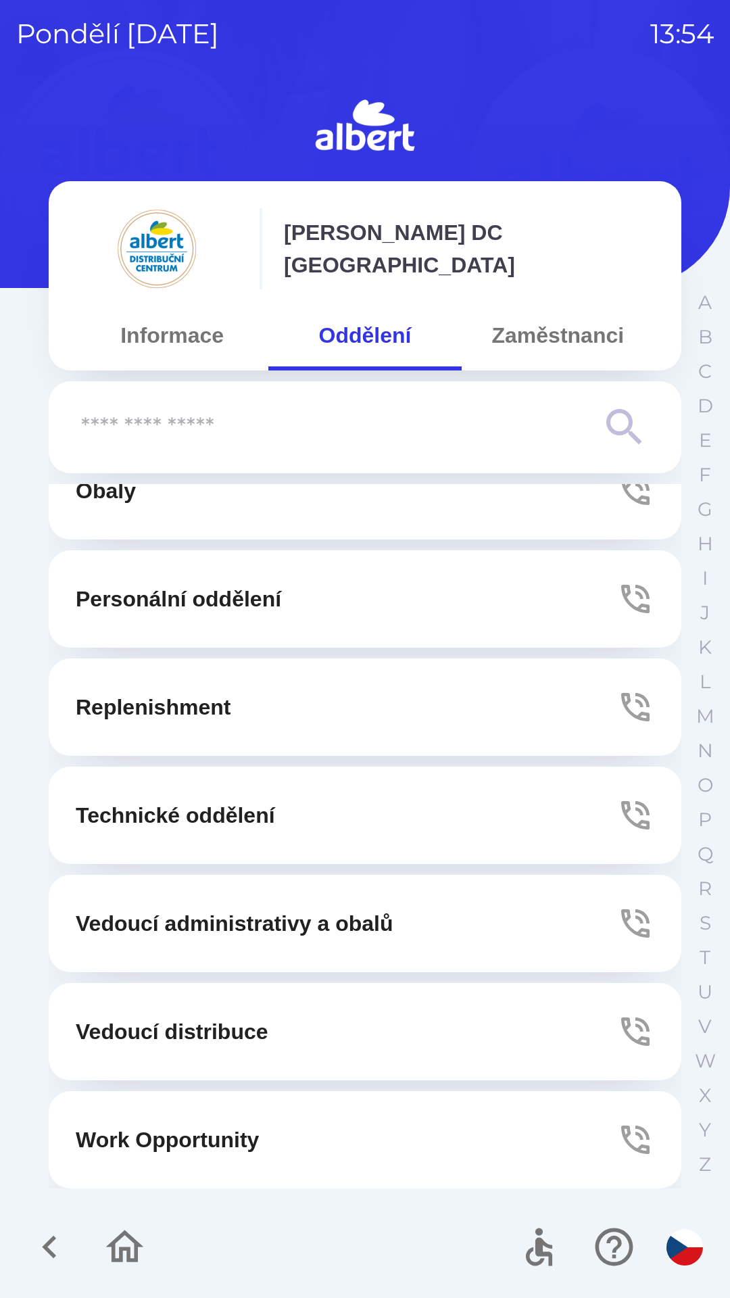
click at [275, 812] on p "Technické oddělení" at bounding box center [175, 815] width 199 height 32
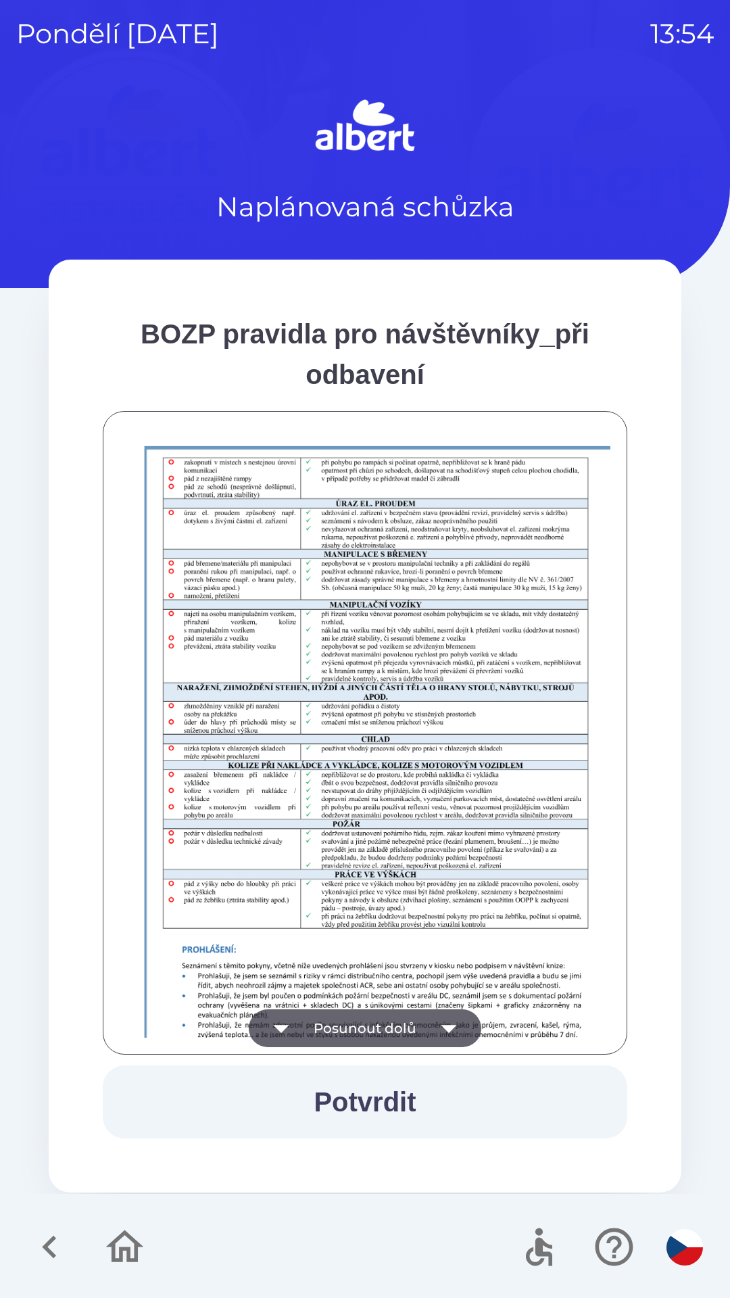
scroll to position [949, 0]
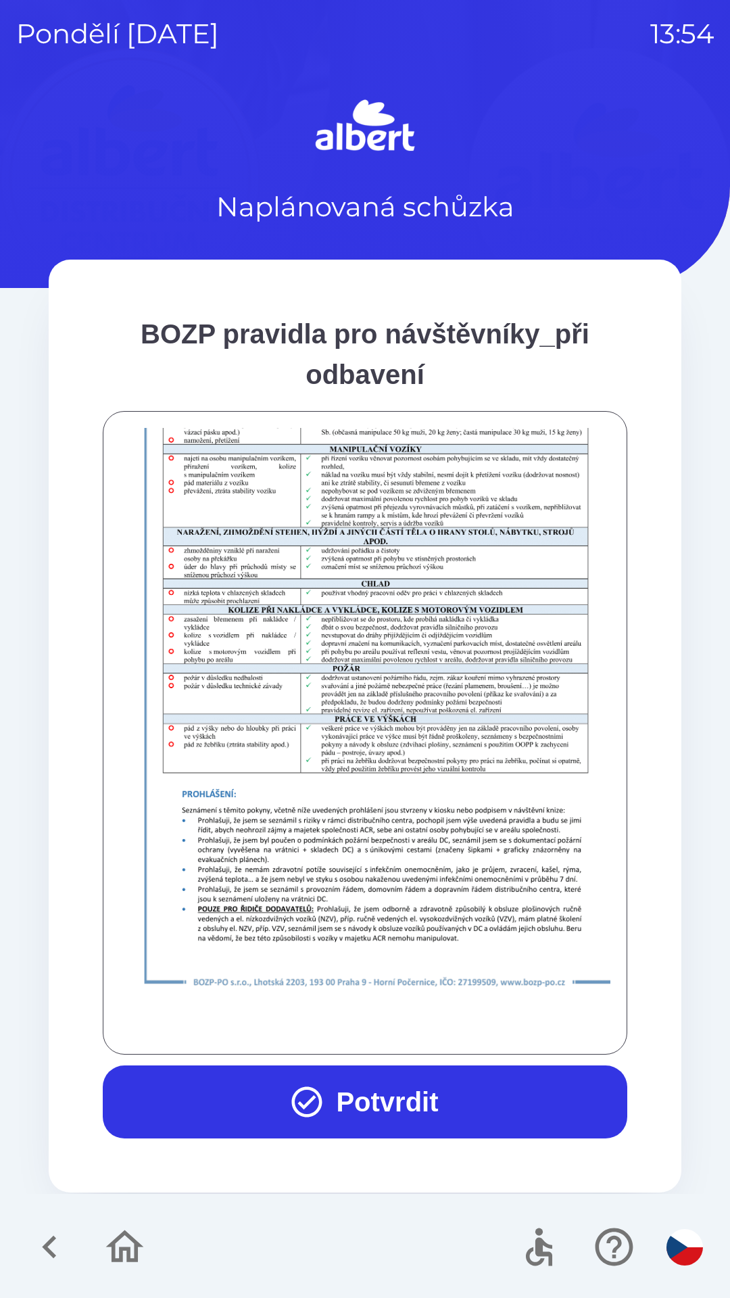
click at [387, 1089] on button "Potvrdit" at bounding box center [365, 1102] width 525 height 73
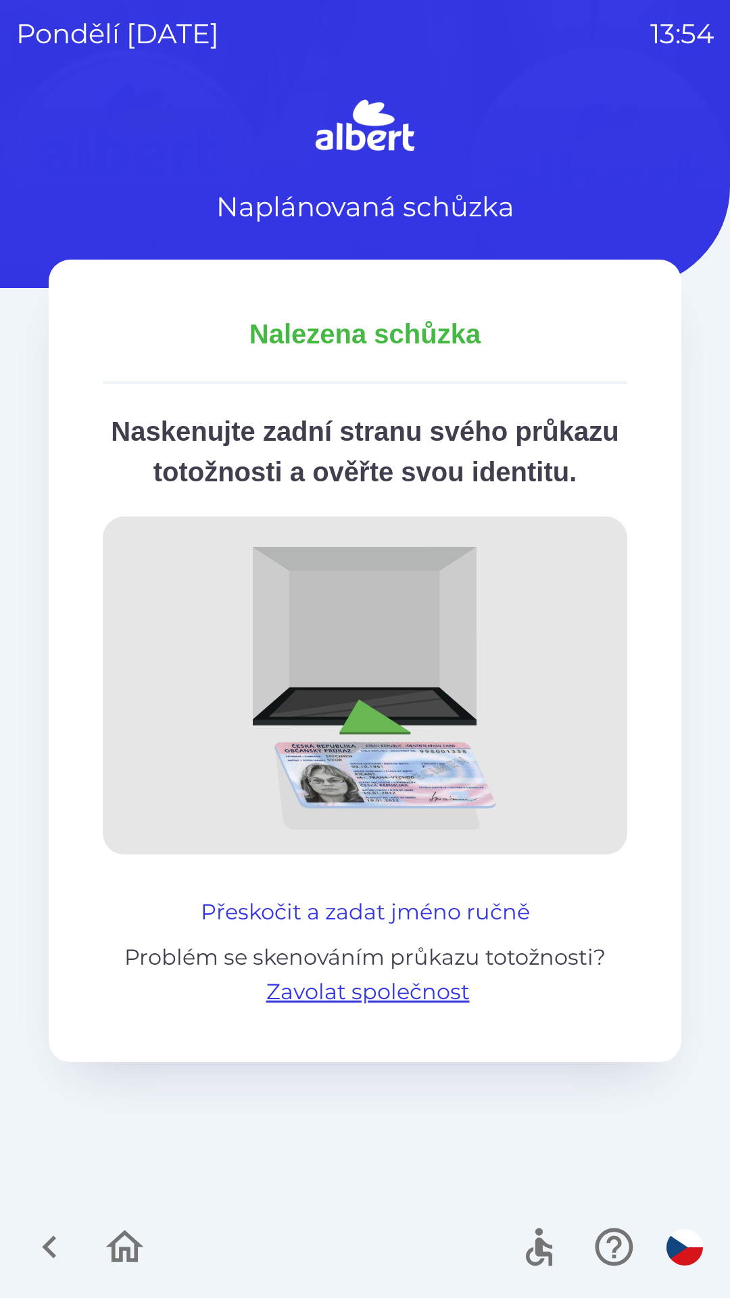
click at [401, 928] on button "Přeskočit a zadat jméno ručně" at bounding box center [365, 912] width 340 height 32
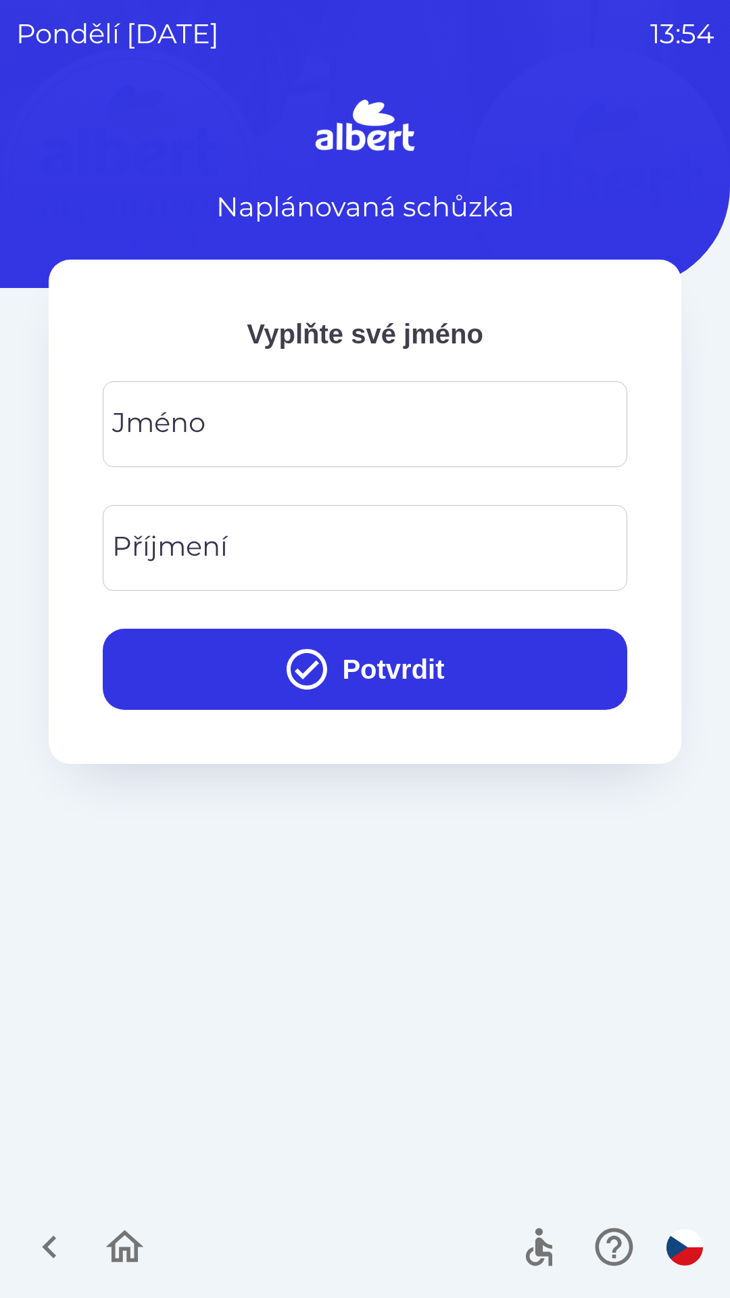
click at [263, 410] on input "Jméno" at bounding box center [365, 424] width 492 height 53
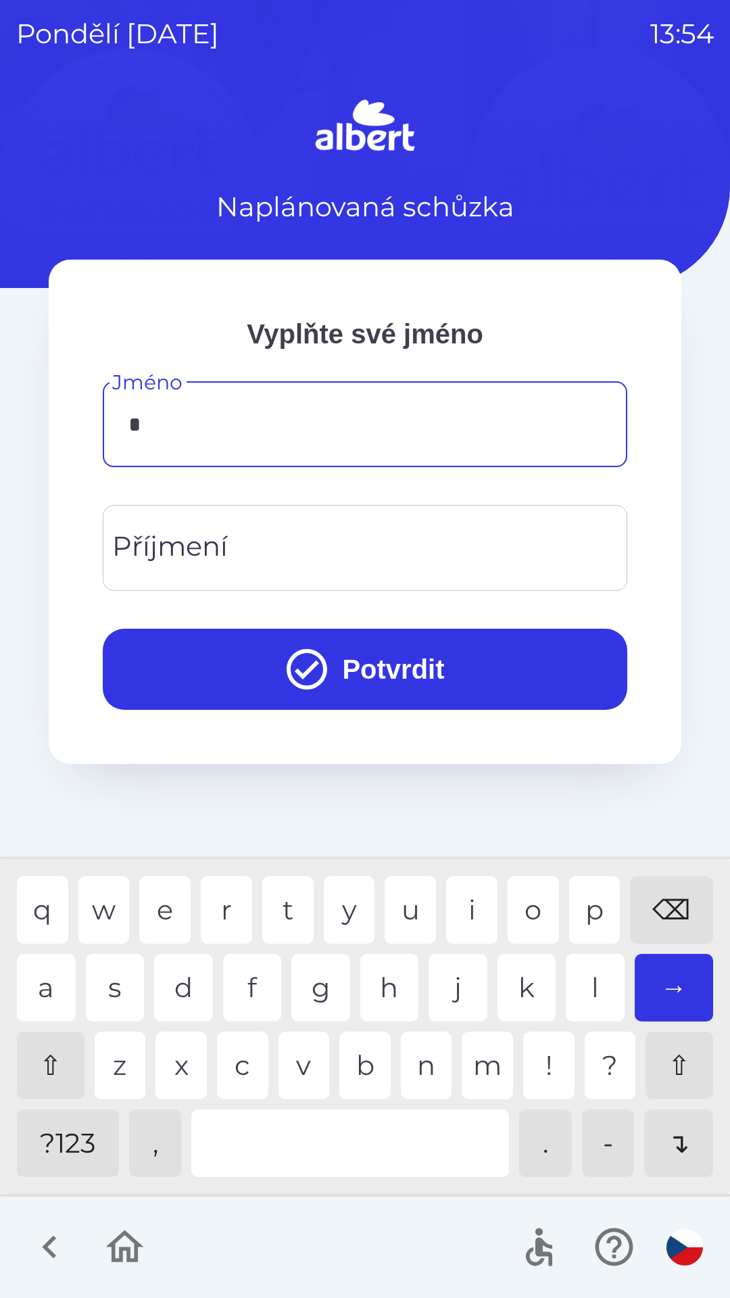
click at [300, 1063] on div "v" at bounding box center [304, 1066] width 51 height 68
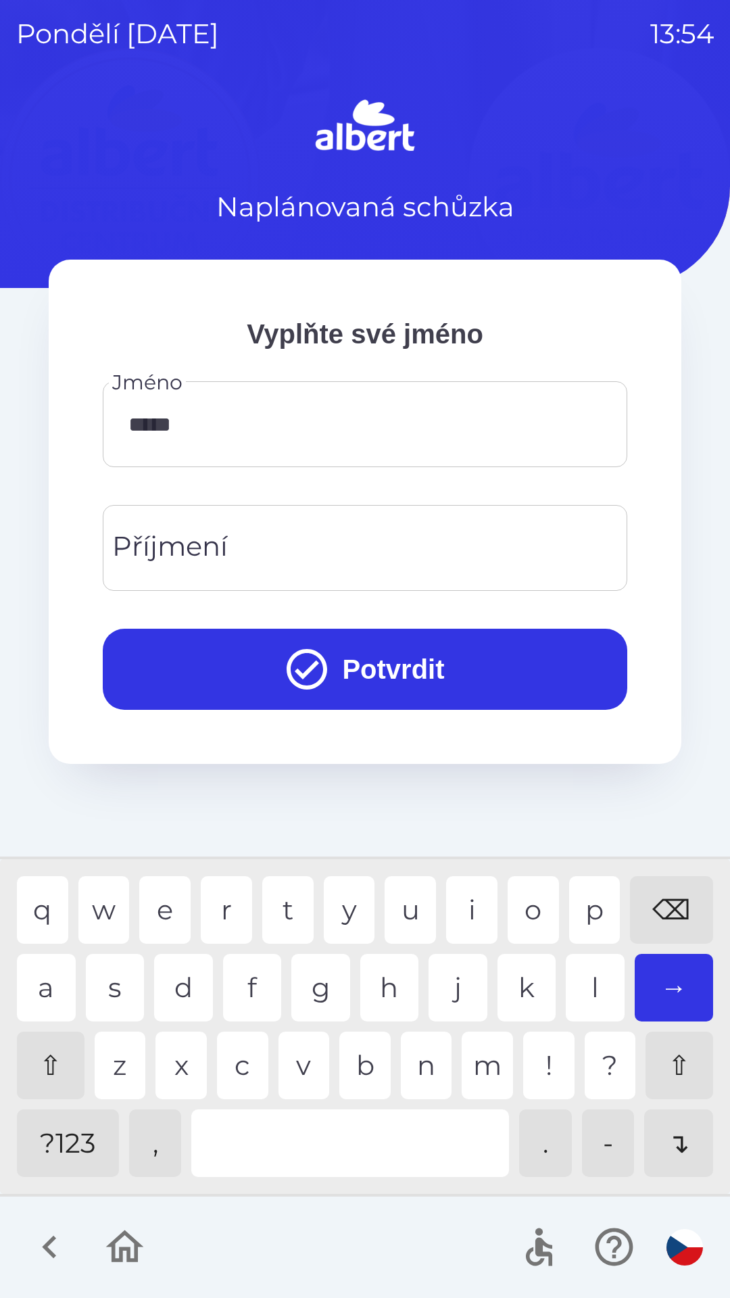
type input "******"
click at [235, 896] on div "r" at bounding box center [226, 910] width 51 height 68
click at [331, 535] on input "Příjmení" at bounding box center [365, 547] width 492 height 53
click at [191, 980] on div "d" at bounding box center [183, 988] width 59 height 68
type input "******"
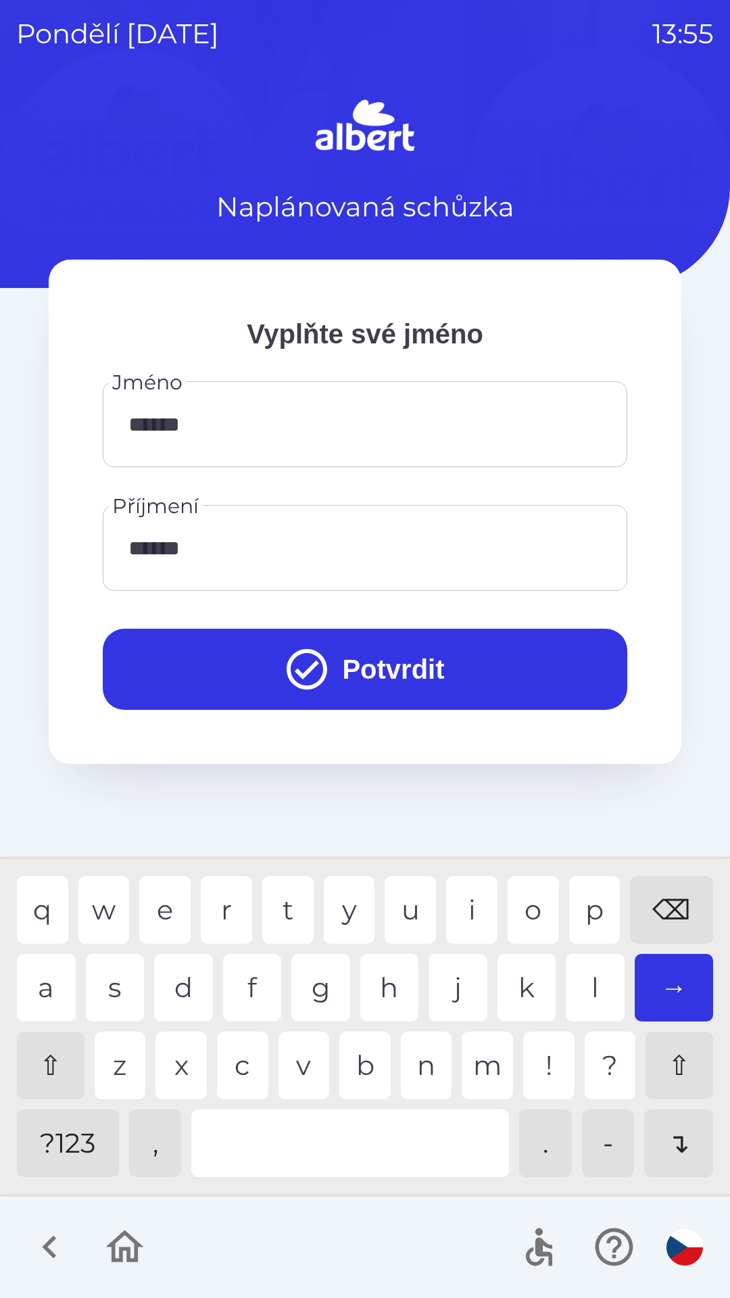
click at [521, 976] on div "k" at bounding box center [527, 988] width 59 height 68
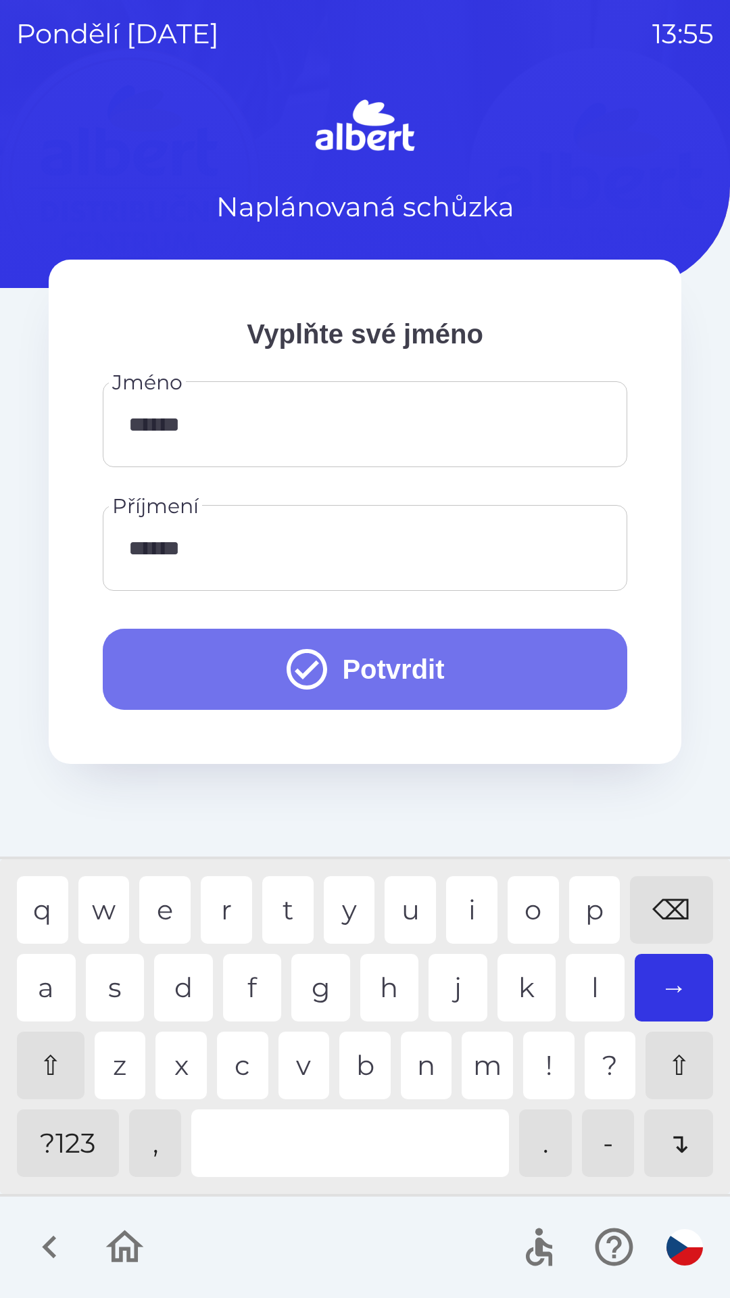
click at [454, 651] on button "Potvrdit" at bounding box center [365, 669] width 525 height 81
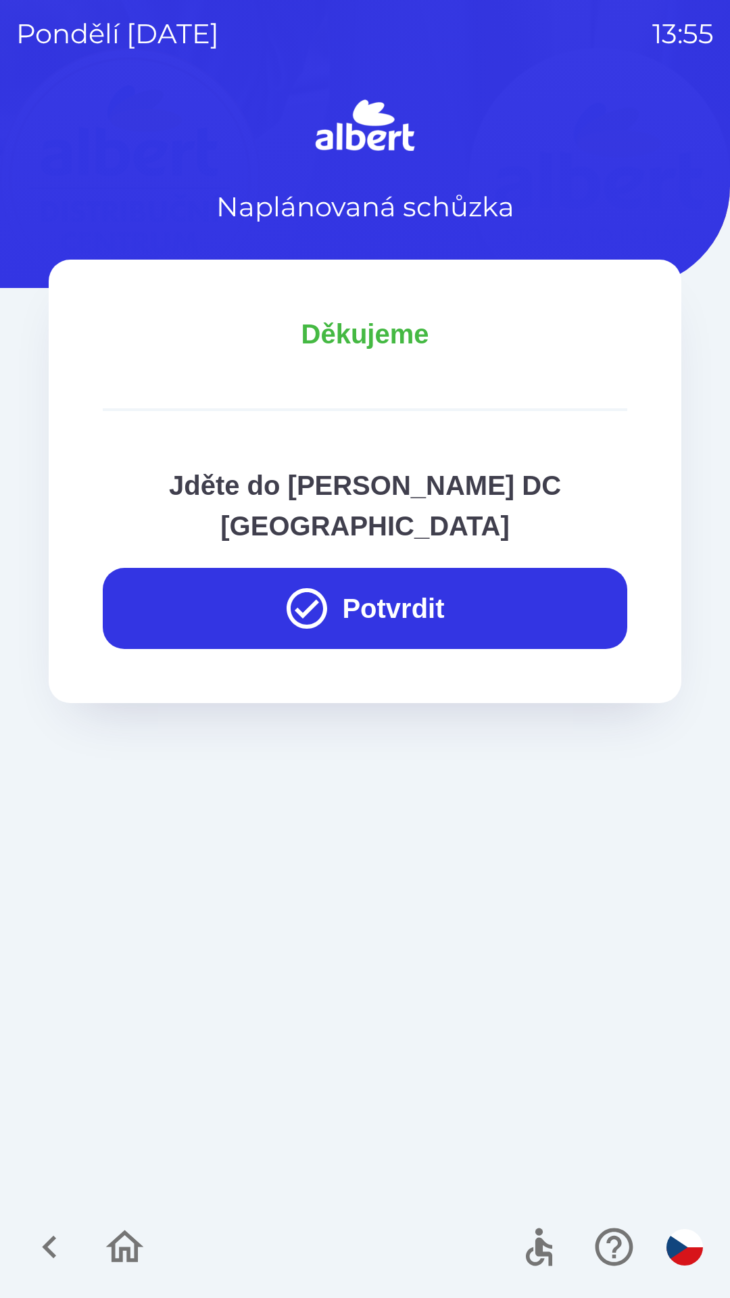
click at [423, 569] on button "Potvrdit" at bounding box center [365, 608] width 525 height 81
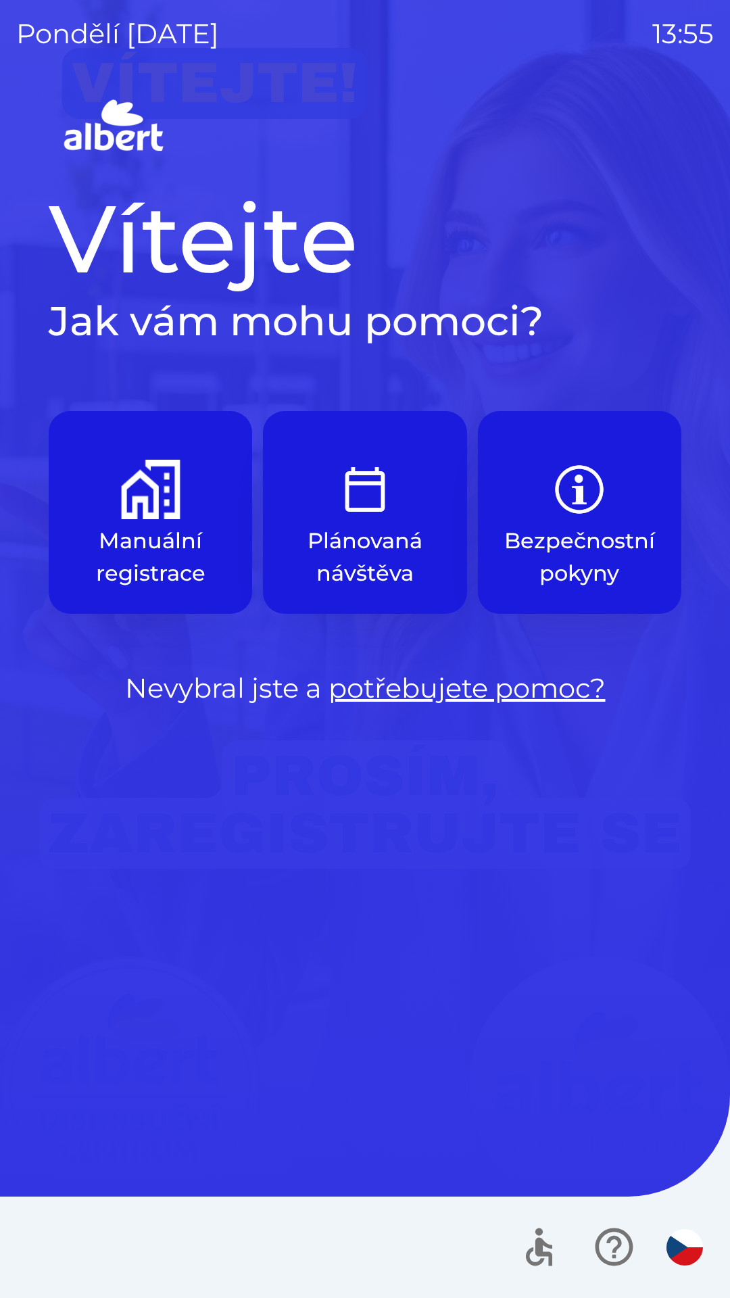
click at [162, 535] on p "Manuální registrace" at bounding box center [150, 557] width 139 height 65
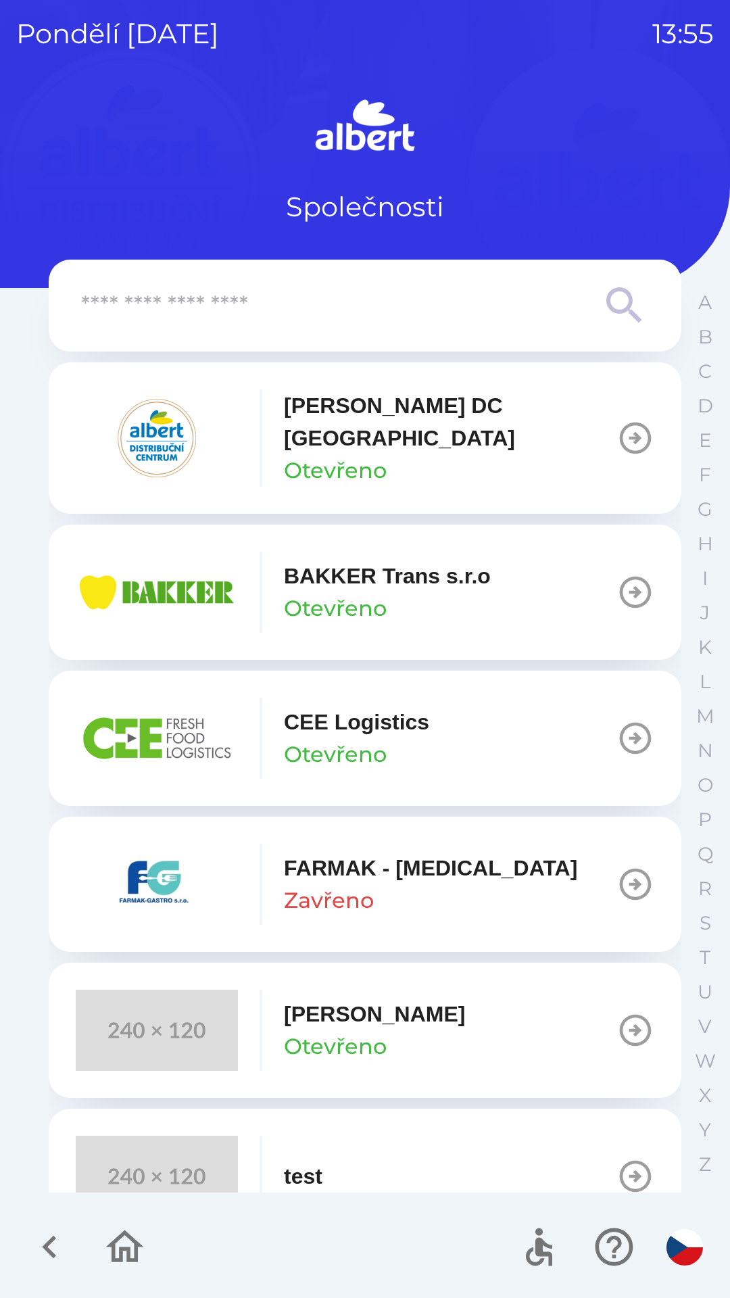
click at [368, 423] on p "[PERSON_NAME] DC [GEOGRAPHIC_DATA]" at bounding box center [450, 421] width 333 height 65
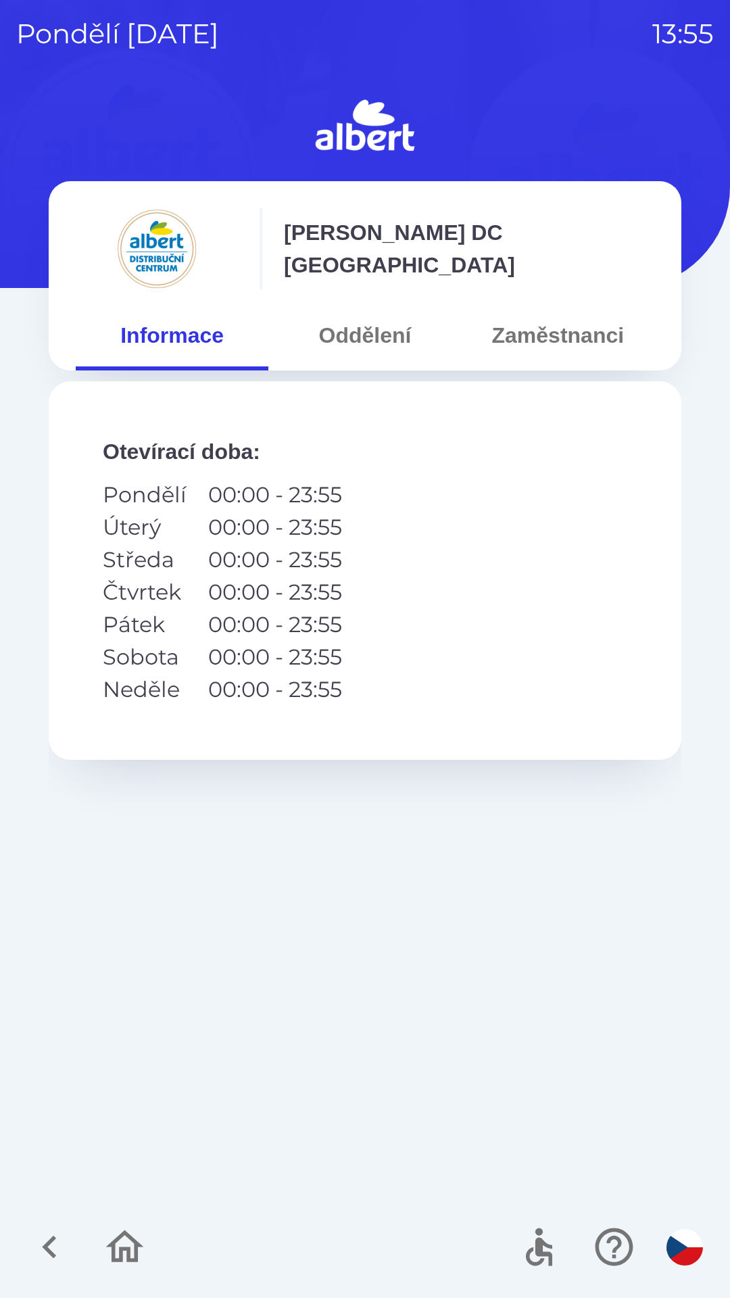
click at [380, 328] on button "Oddělení" at bounding box center [364, 335] width 193 height 49
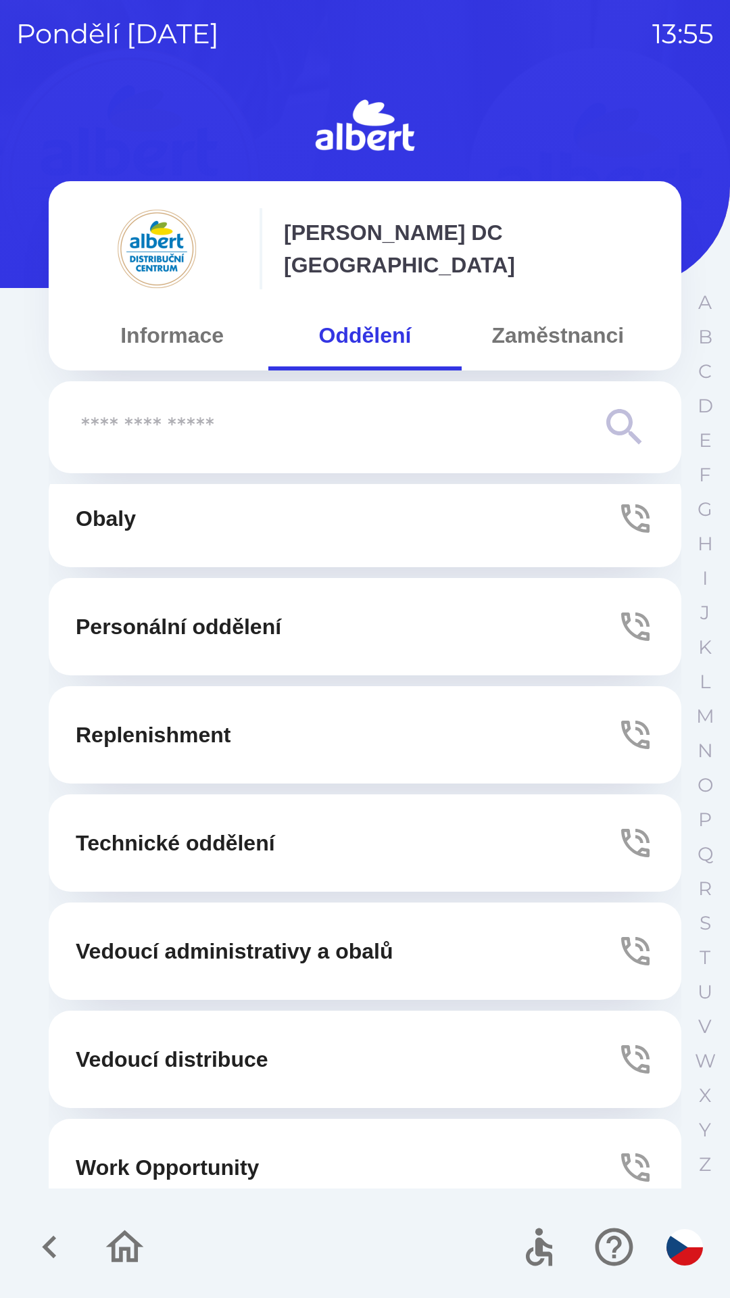
scroll to position [366, 0]
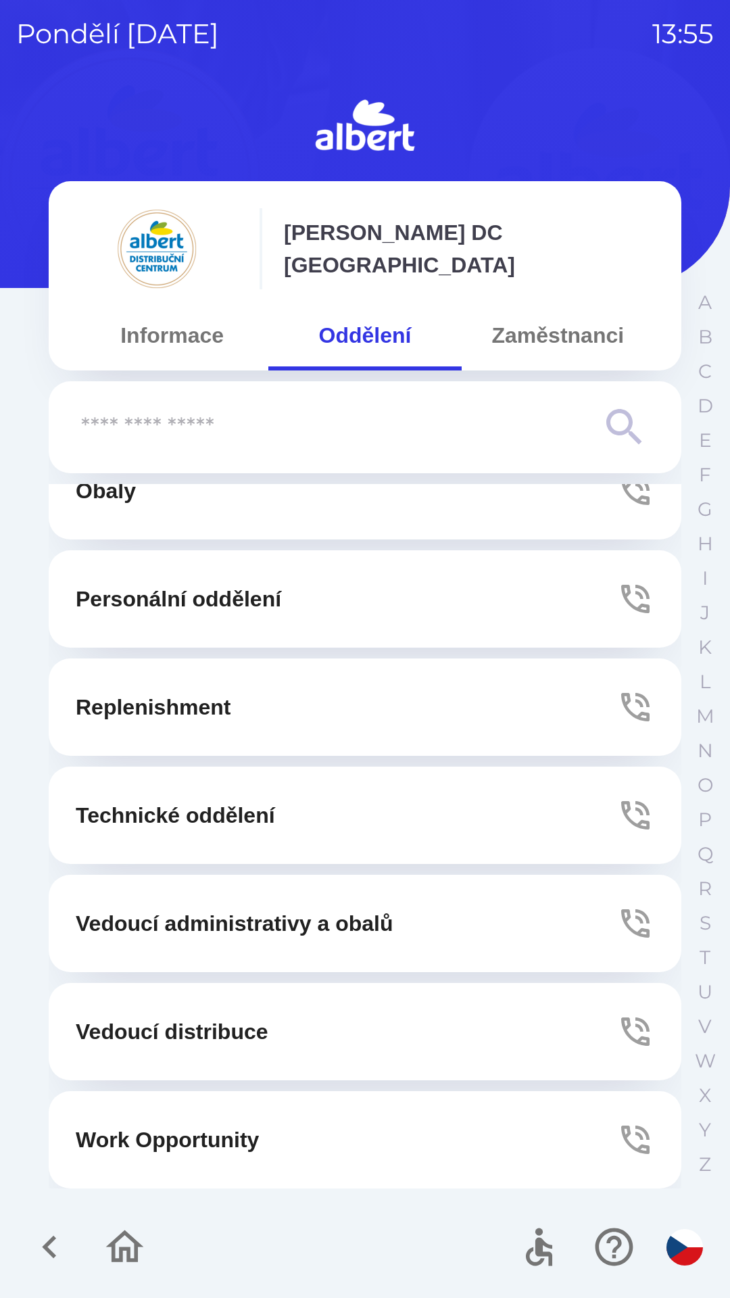
click at [275, 811] on p "Technické oddělení" at bounding box center [175, 815] width 199 height 32
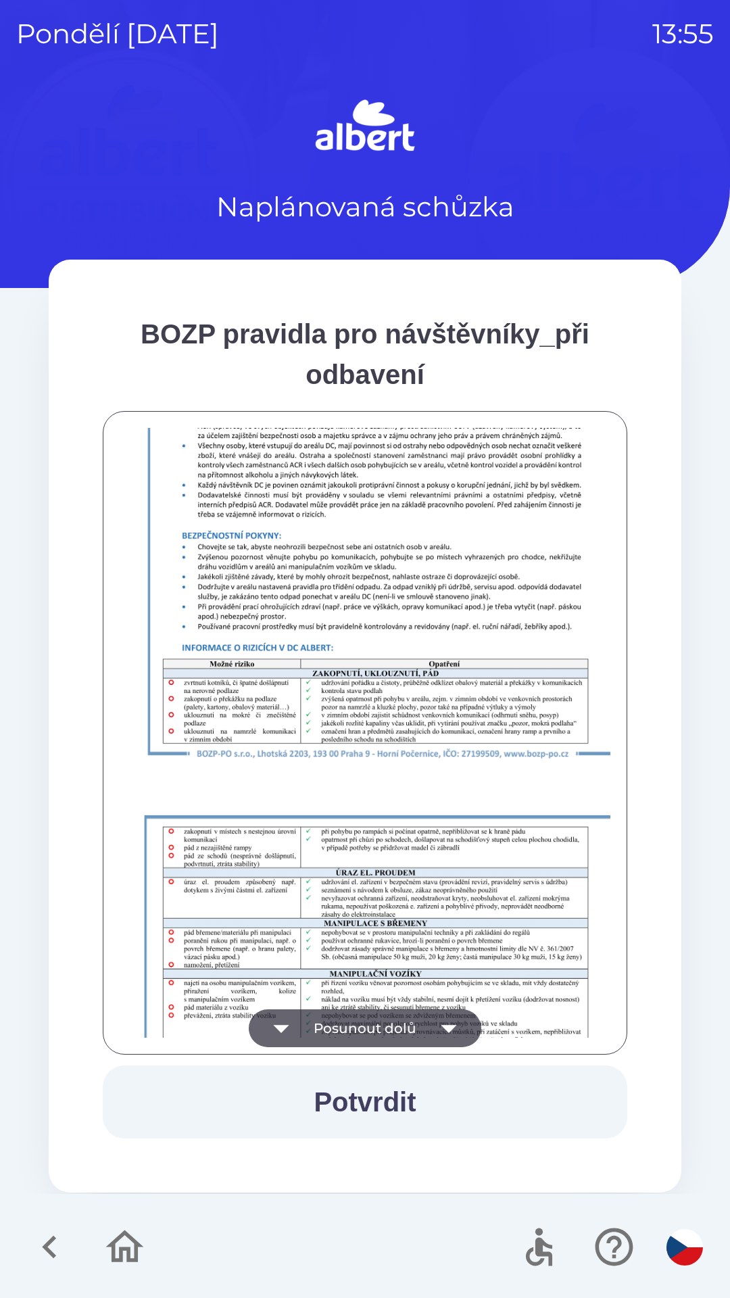
scroll to position [949, 0]
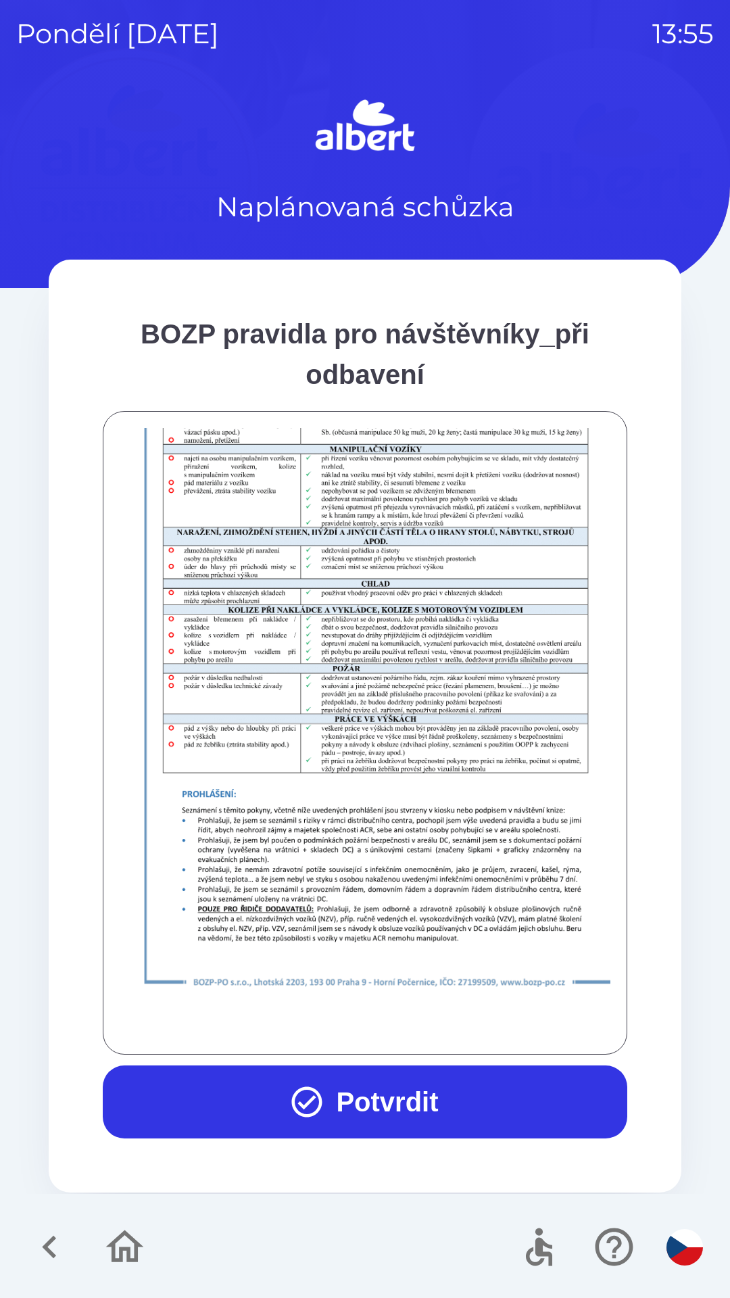
click at [411, 1090] on button "Potvrdit" at bounding box center [365, 1102] width 525 height 73
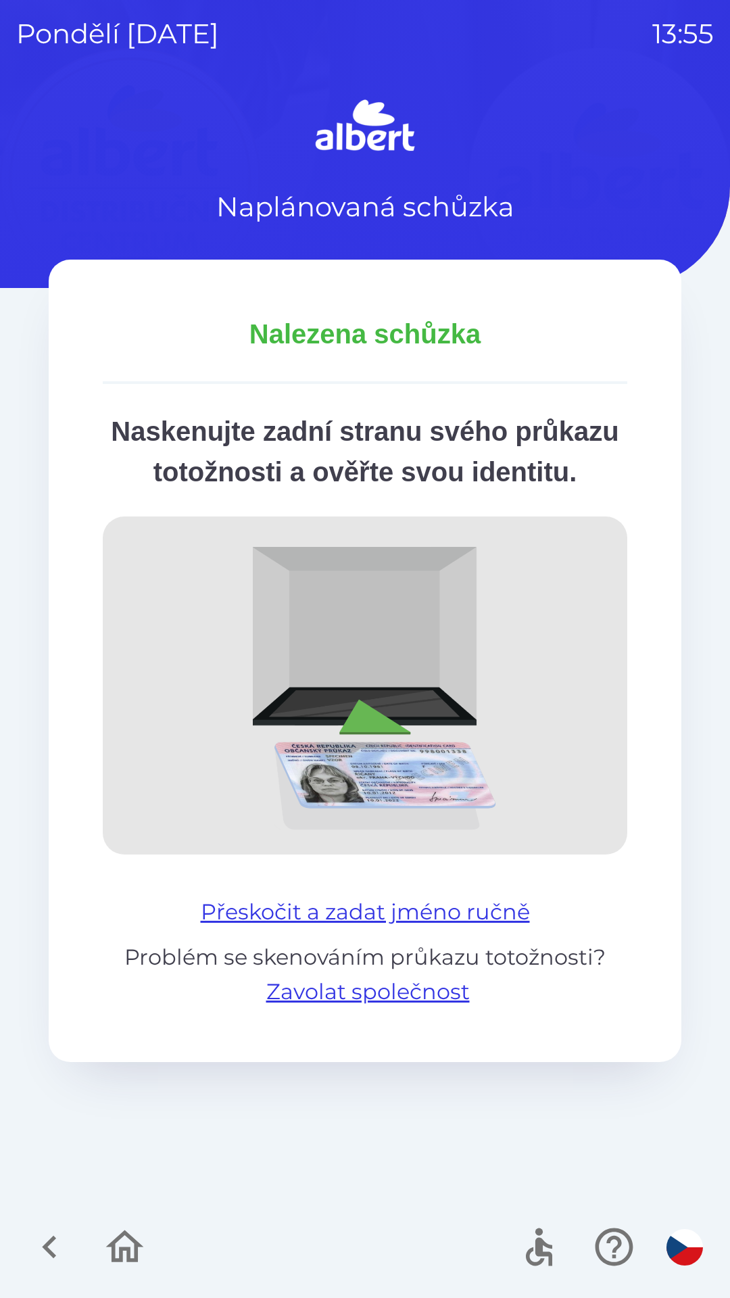
click at [436, 928] on button "Přeskočit a zadat jméno ručně" at bounding box center [365, 912] width 340 height 32
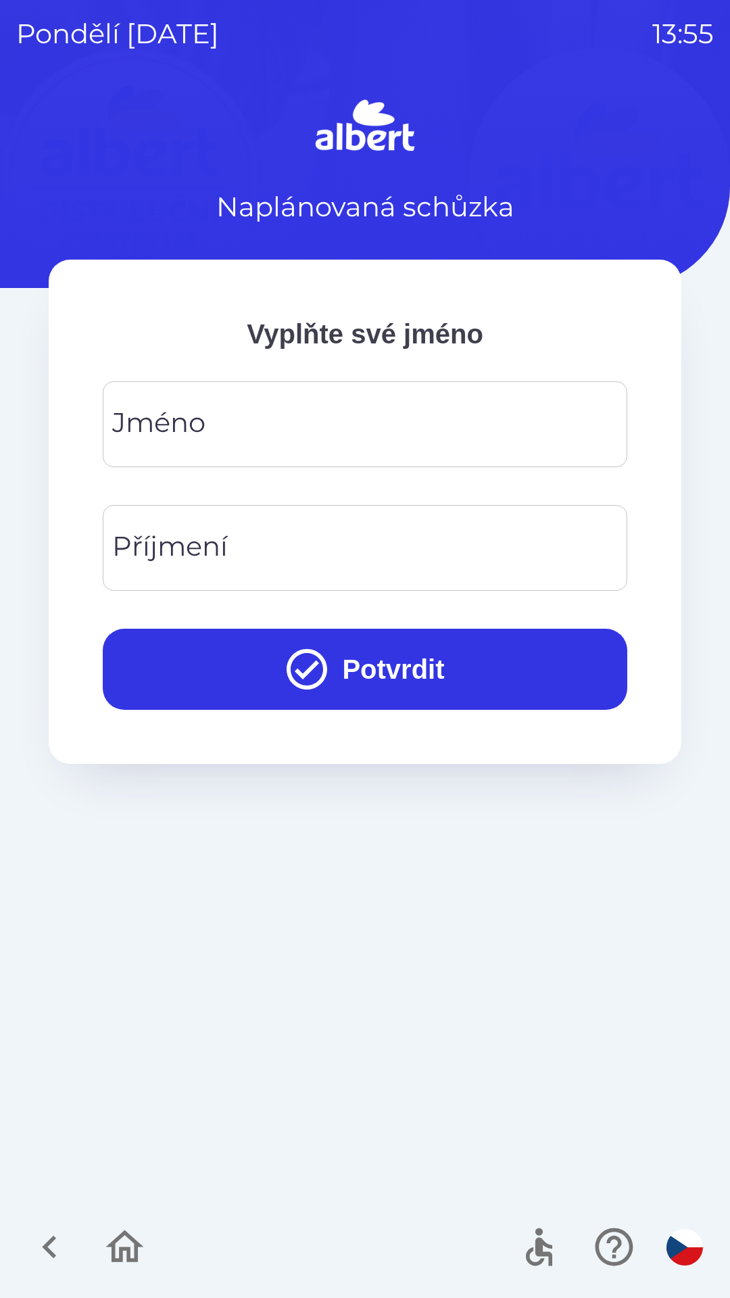
click at [398, 400] on input "Jméno" at bounding box center [365, 424] width 492 height 53
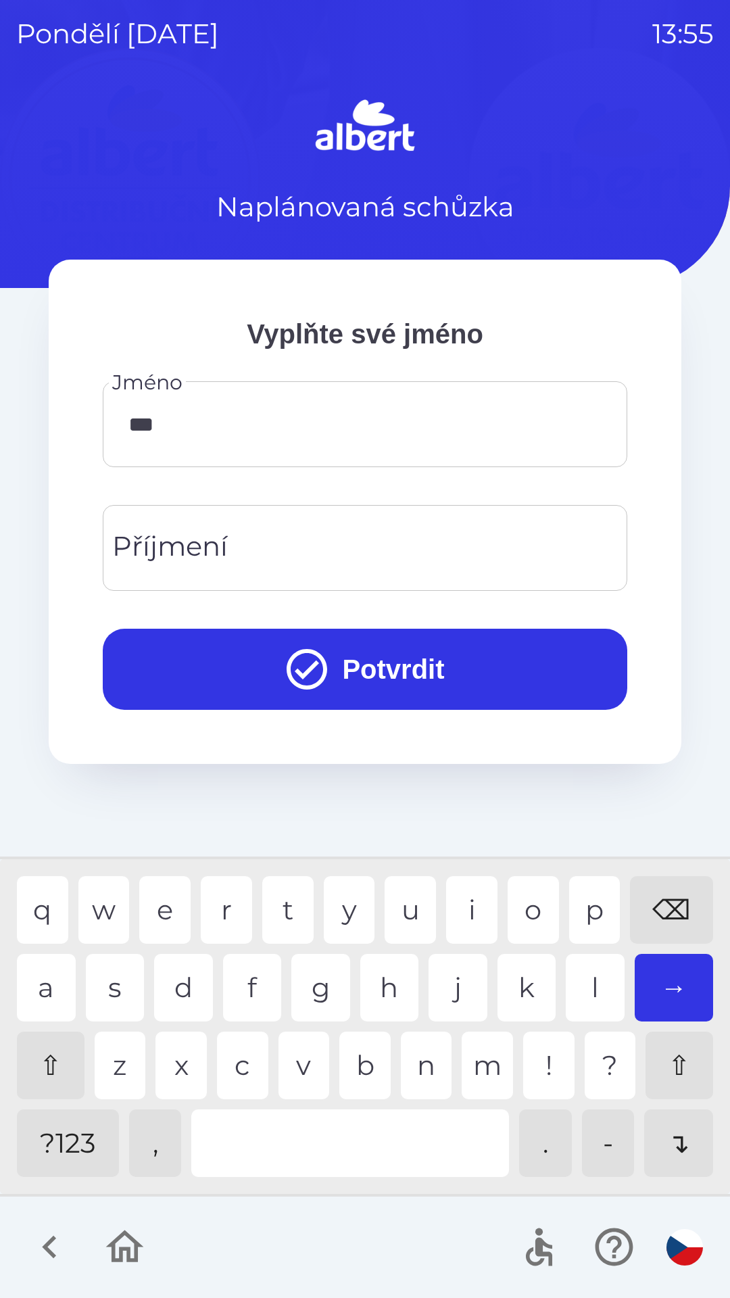
click at [277, 907] on div "t" at bounding box center [287, 910] width 51 height 68
click at [162, 907] on div "e" at bounding box center [164, 910] width 51 height 68
type input "*****"
click at [456, 981] on div "j" at bounding box center [458, 988] width 59 height 68
click at [301, 535] on input "Příjmení" at bounding box center [365, 547] width 492 height 53
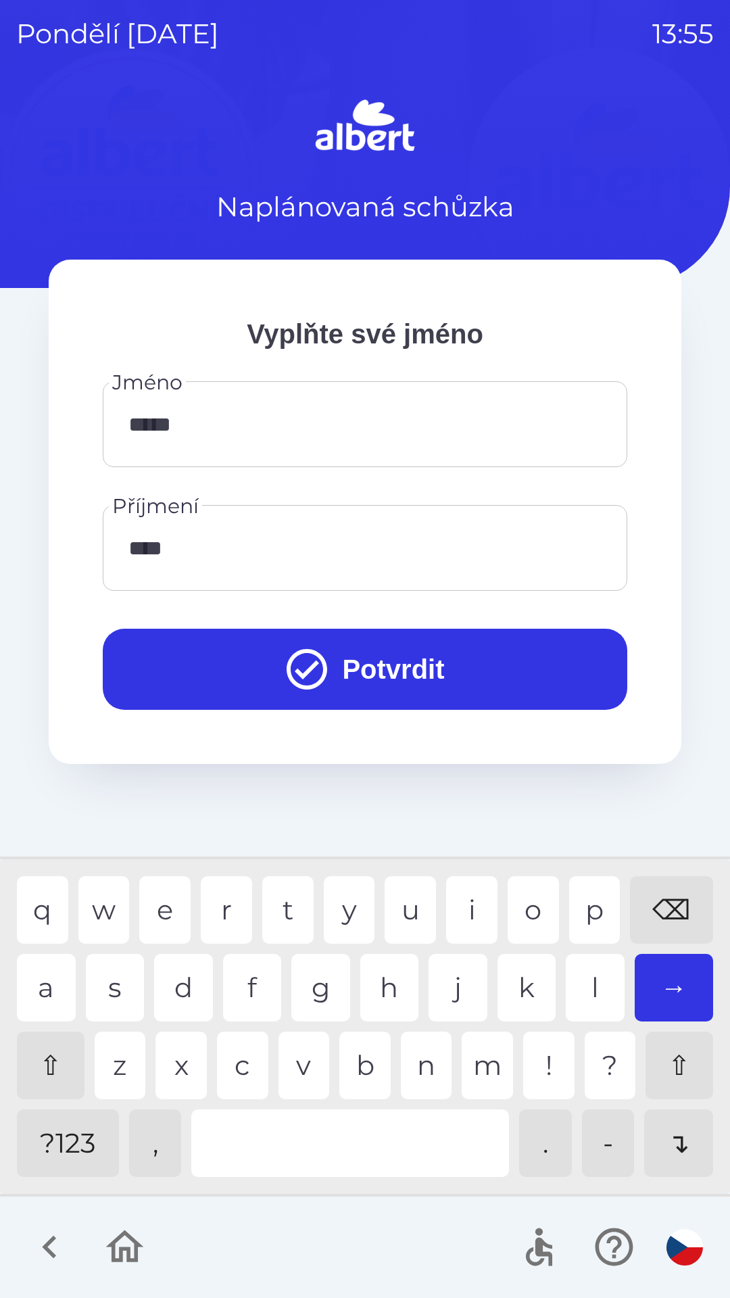
click at [187, 976] on div "d" at bounding box center [183, 988] width 59 height 68
type input "*****"
click at [383, 672] on button "Potvrdit" at bounding box center [365, 669] width 525 height 81
